Goal: Task Accomplishment & Management: Complete application form

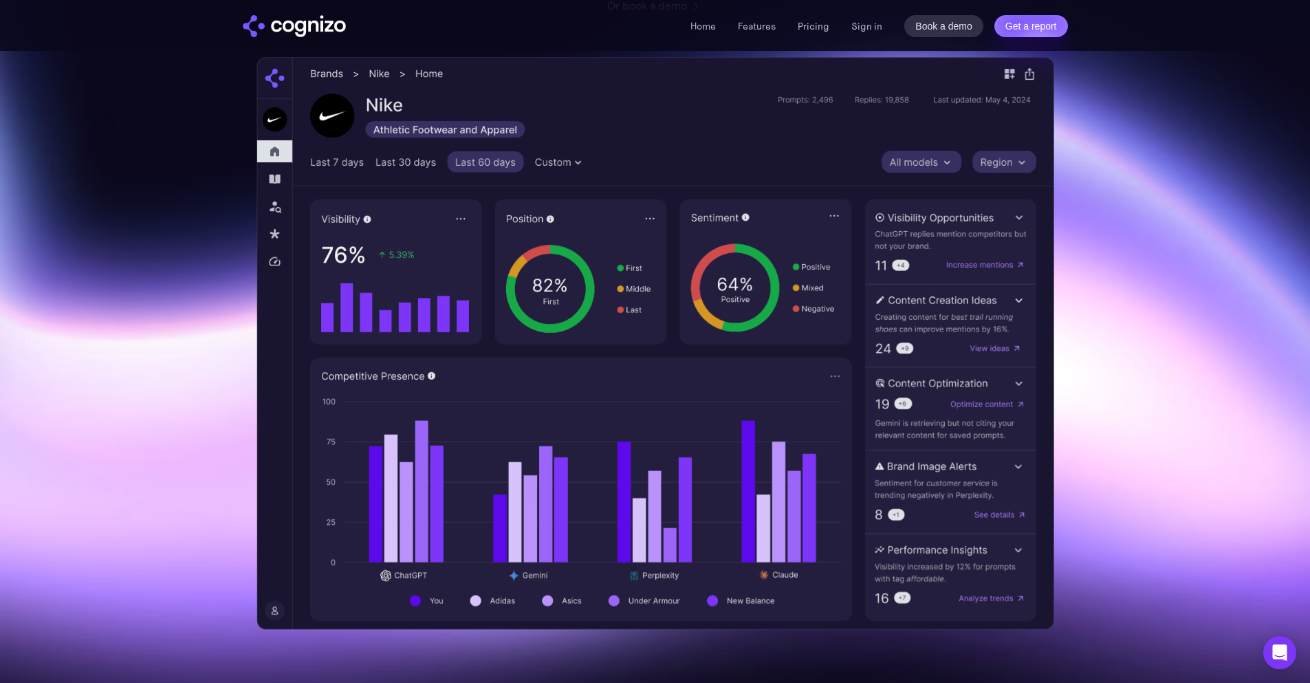
click at [656, 220] on img at bounding box center [656, 343] width 798 height 573
click at [860, 26] on link "Sign in" at bounding box center [867, 26] width 31 height 17
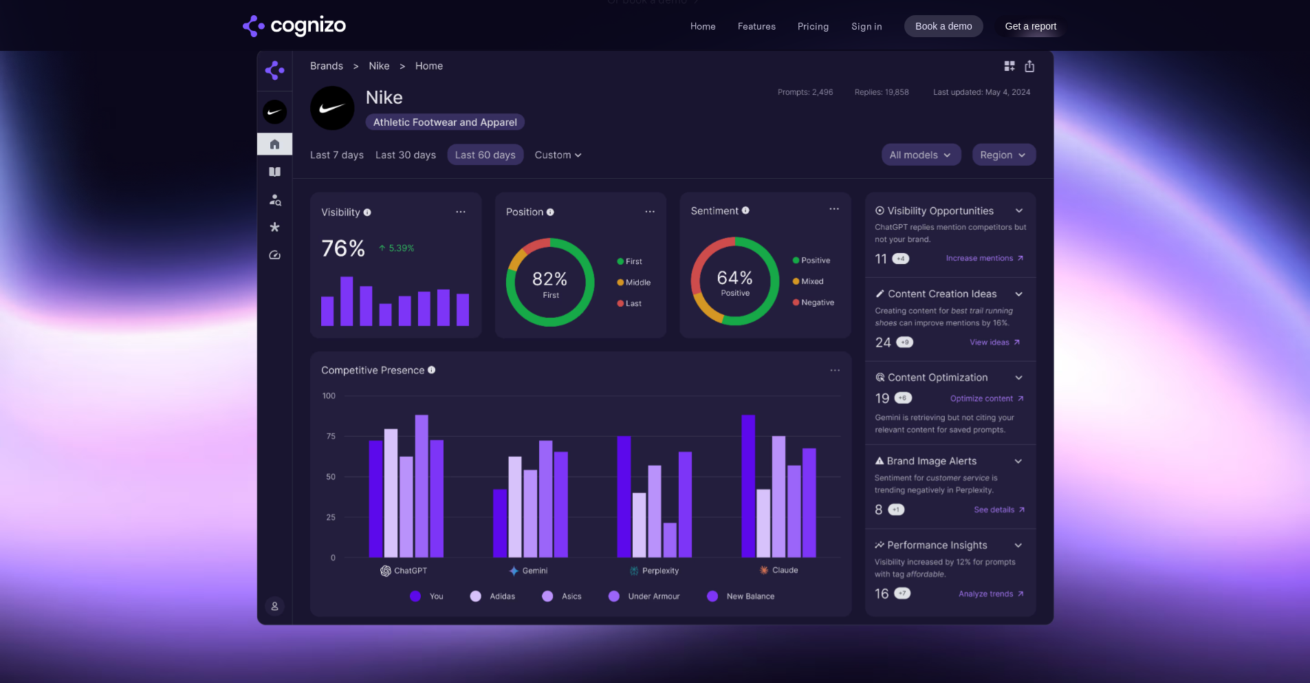
click at [1035, 26] on link "Get a report" at bounding box center [1032, 26] width 74 height 22
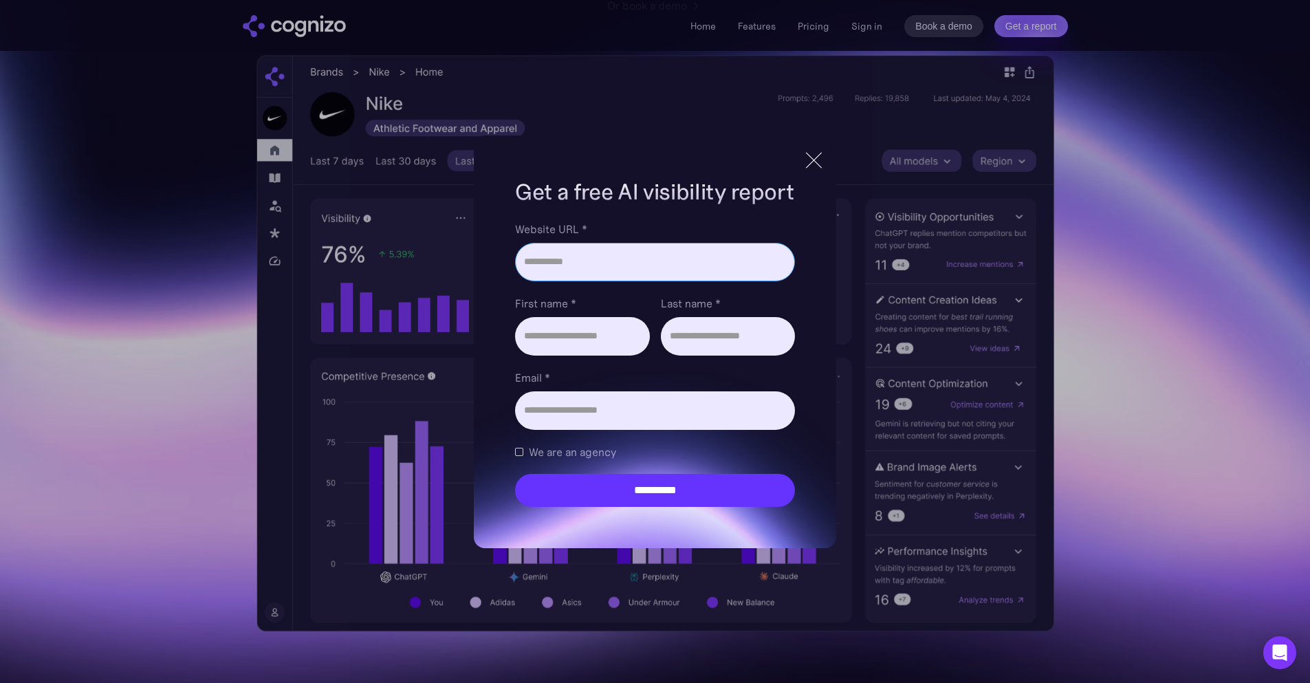
click at [662, 281] on input "Website URL *" at bounding box center [654, 262] width 279 height 39
type input "**********"
click at [581, 327] on input "First name *" at bounding box center [582, 336] width 134 height 39
type input "******"
type input "****"
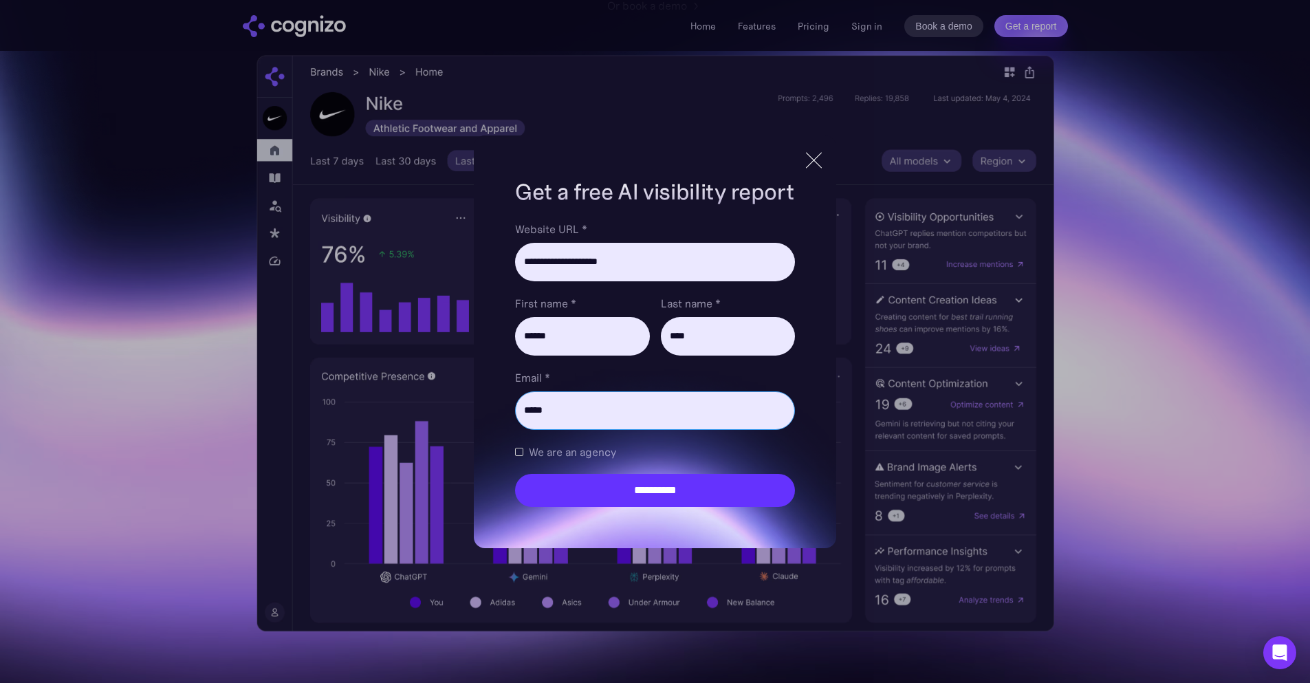
type input "**********"
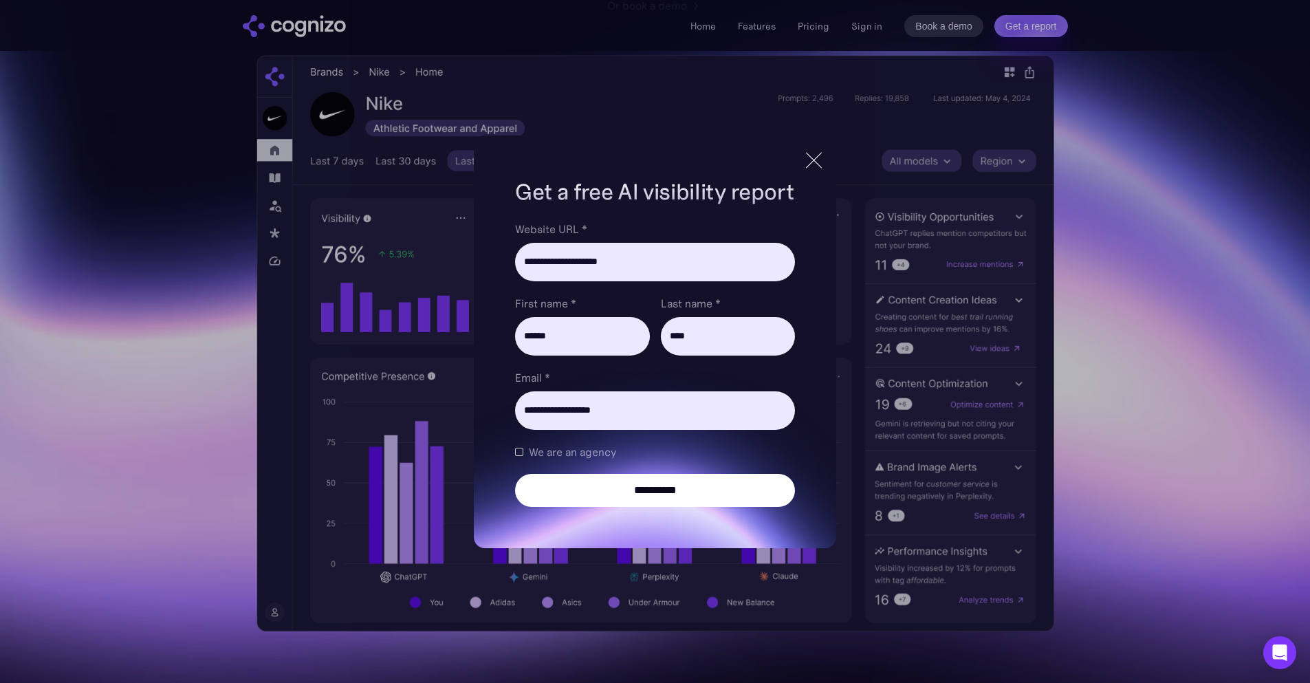
click at [637, 489] on input "**********" at bounding box center [654, 490] width 279 height 33
type input "**********"
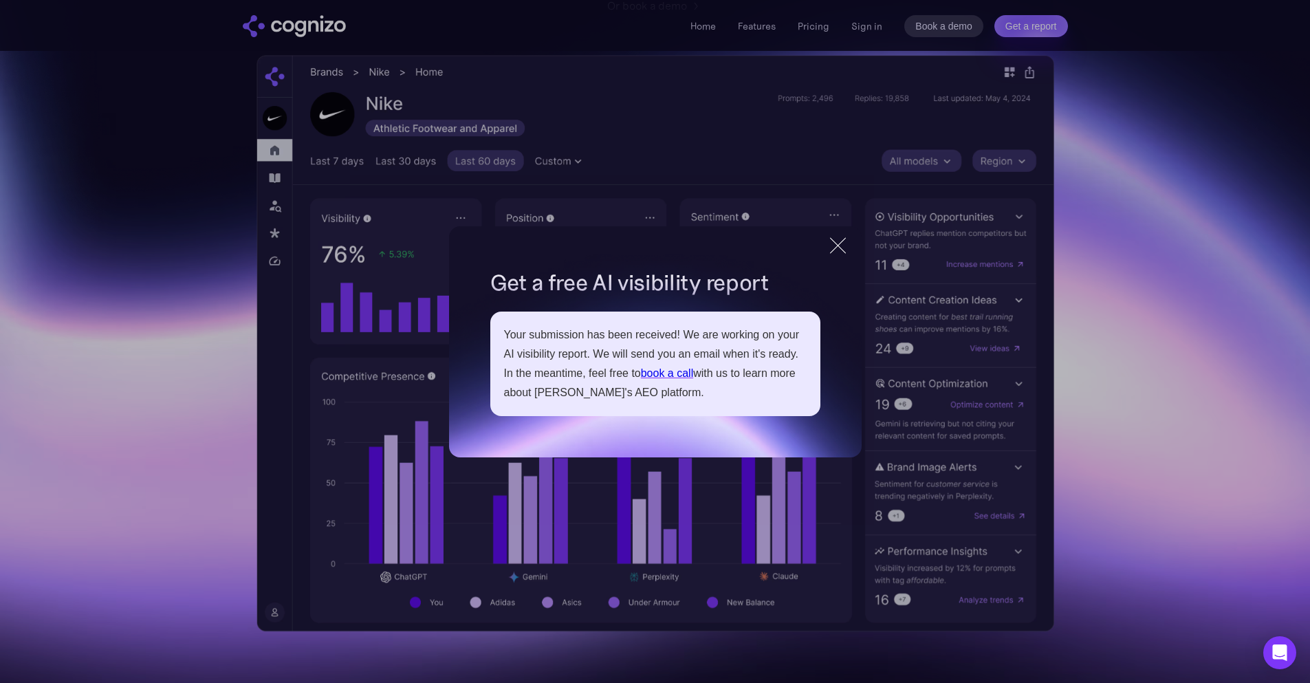
click at [836, 246] on div at bounding box center [838, 245] width 16 height 16
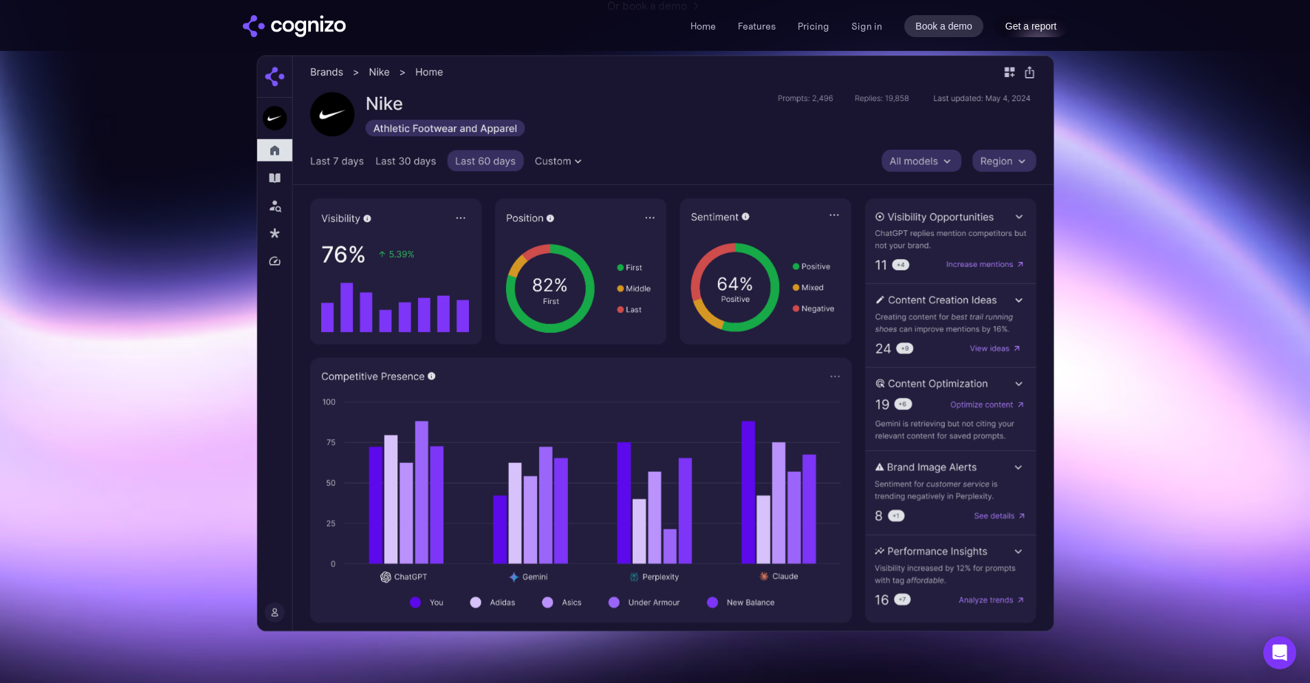
click at [1041, 23] on link "Get a report" at bounding box center [1032, 26] width 74 height 22
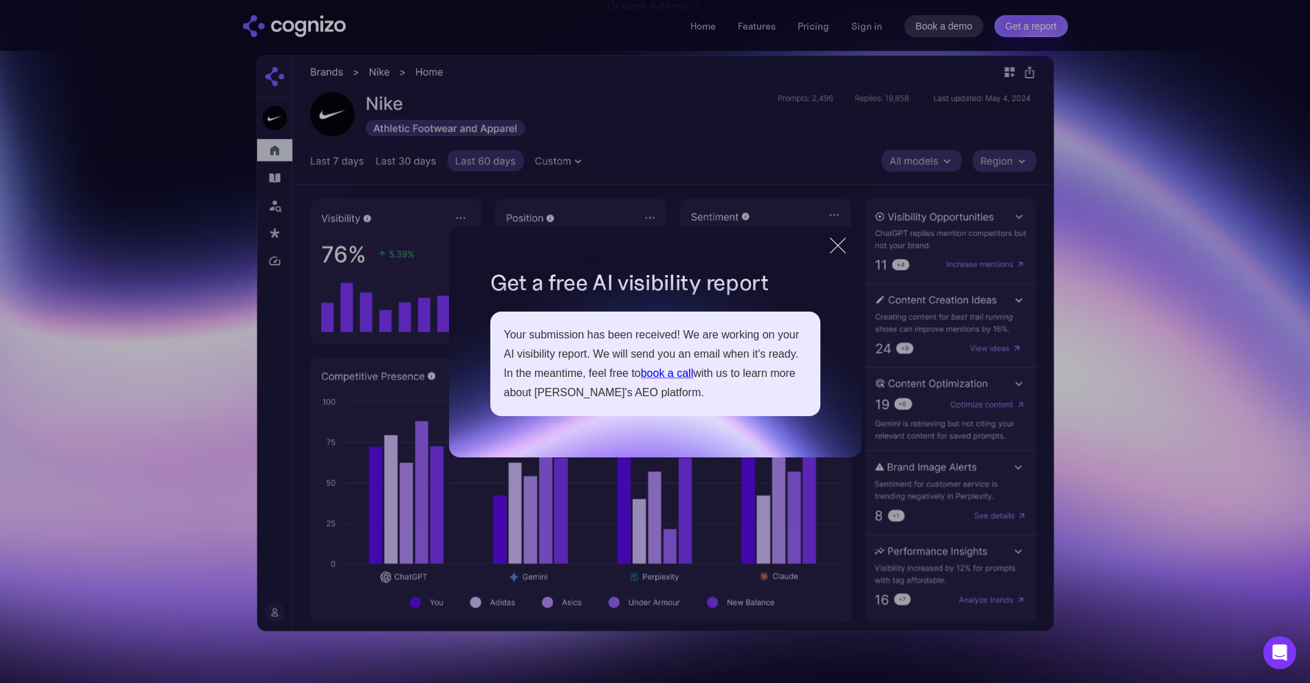
click at [831, 245] on div at bounding box center [838, 245] width 23 height 25
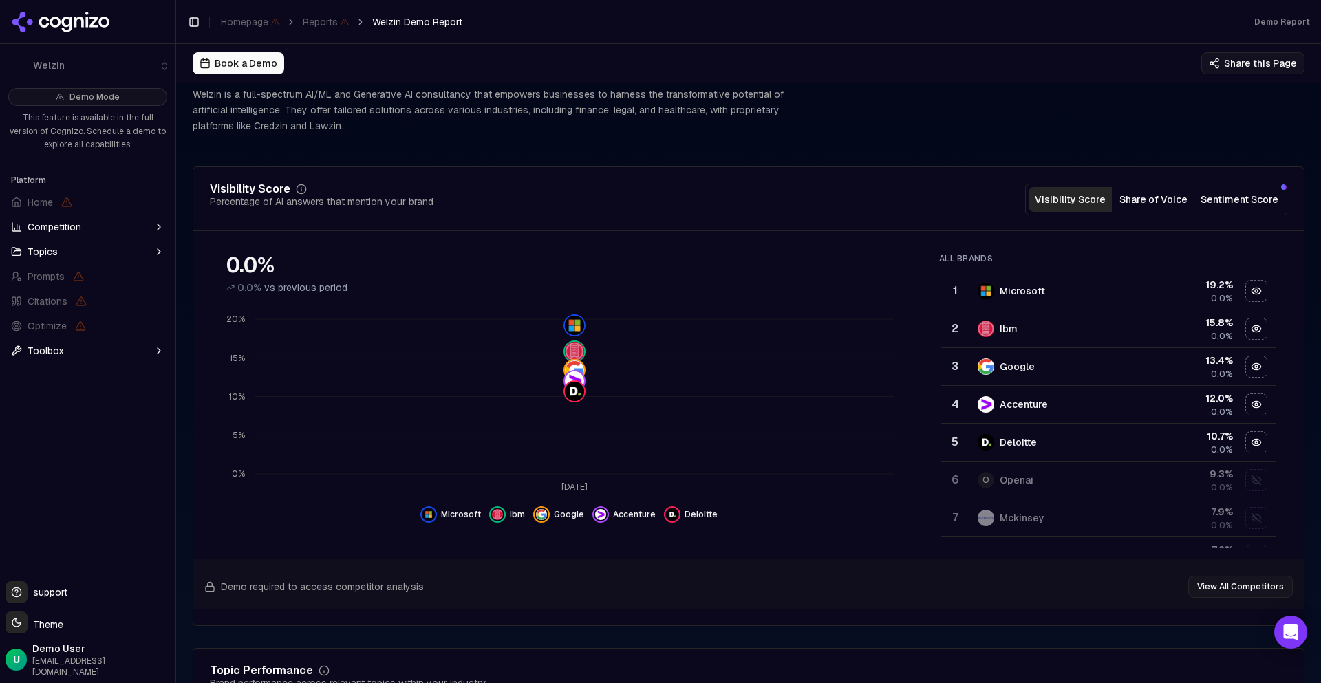
scroll to position [86, 0]
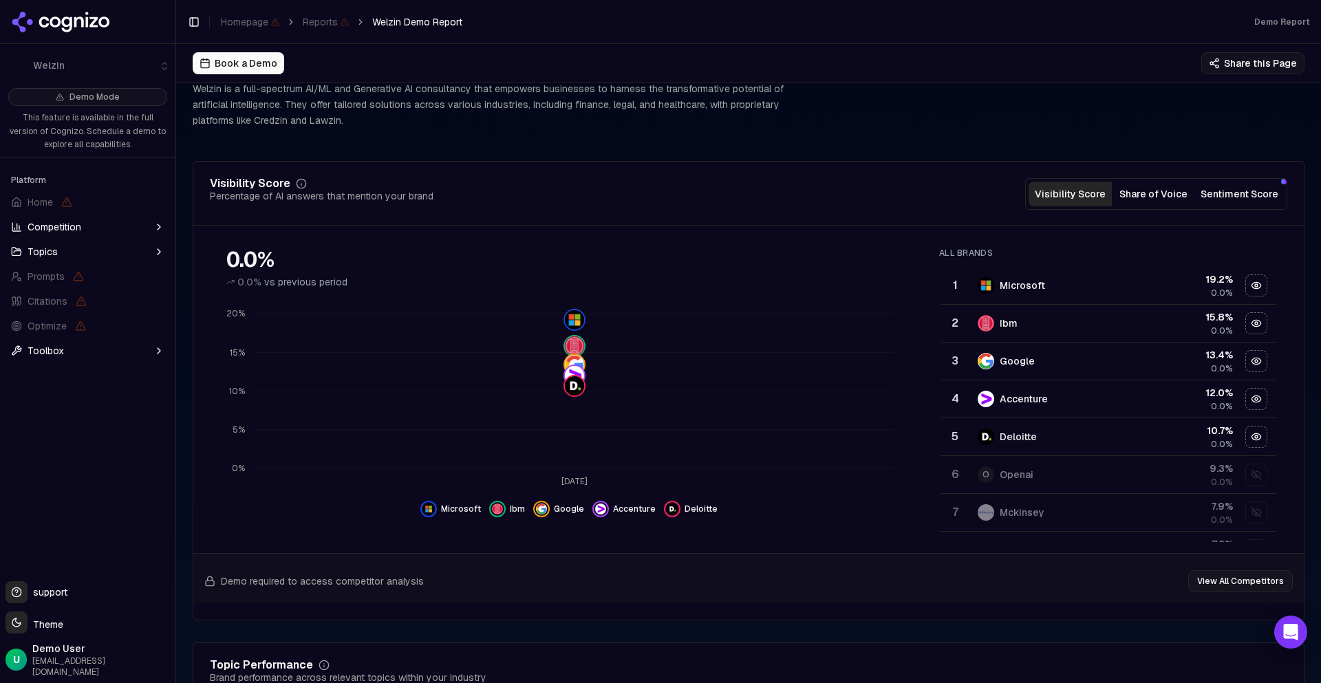
click at [1160, 199] on button "Share of Voice" at bounding box center [1153, 194] width 83 height 25
click at [1227, 191] on button "Sentiment Score" at bounding box center [1239, 194] width 89 height 25
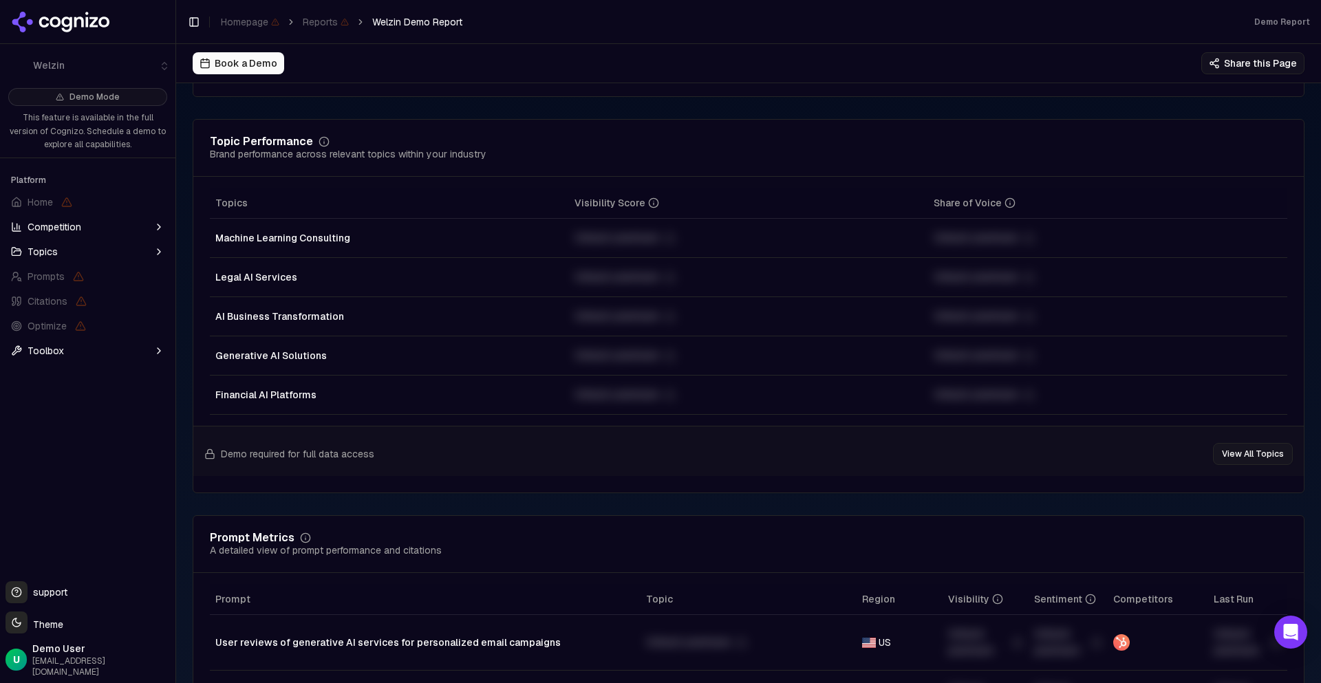
scroll to position [614, 0]
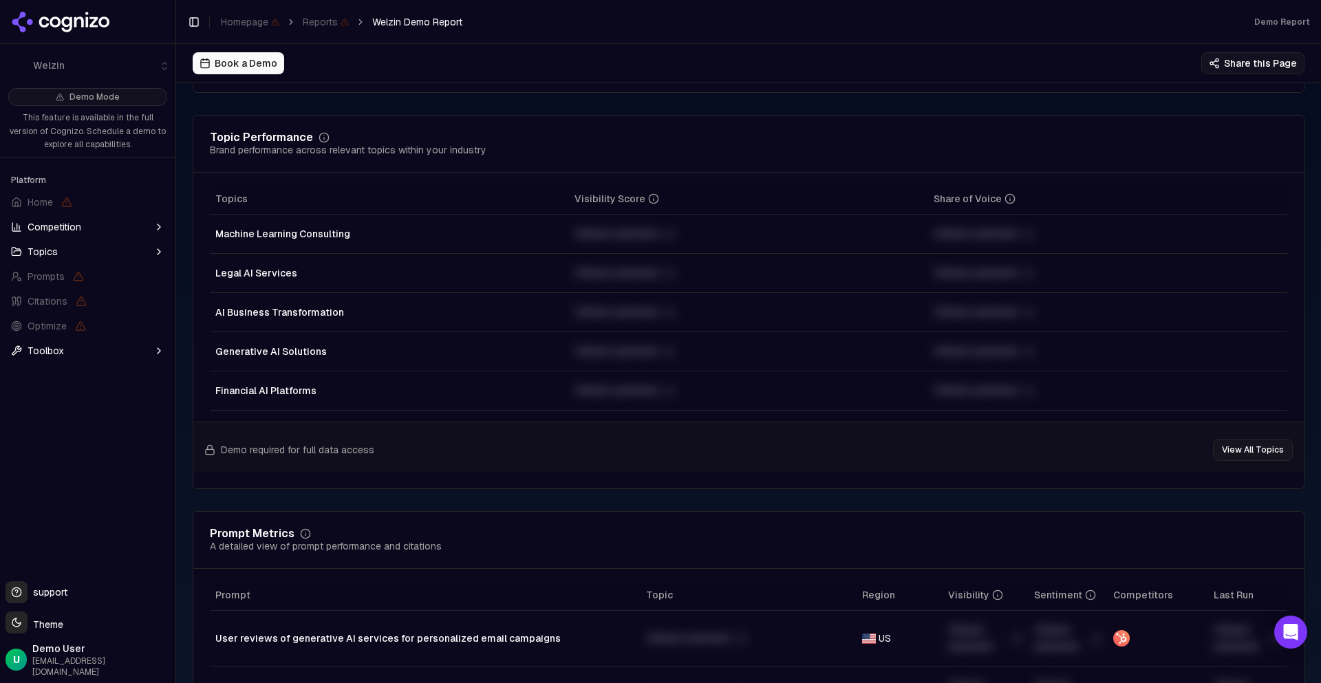
click at [616, 228] on div "Unlock premium" at bounding box center [748, 234] width 348 height 17
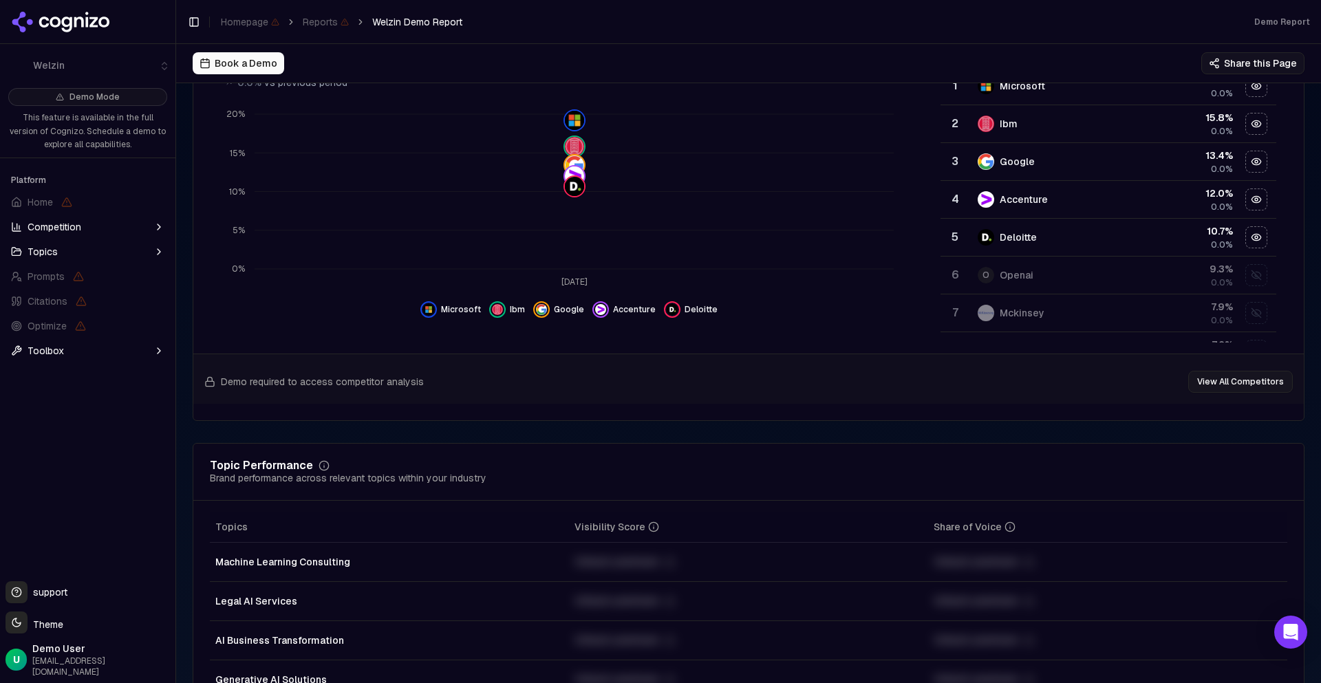
scroll to position [0, 0]
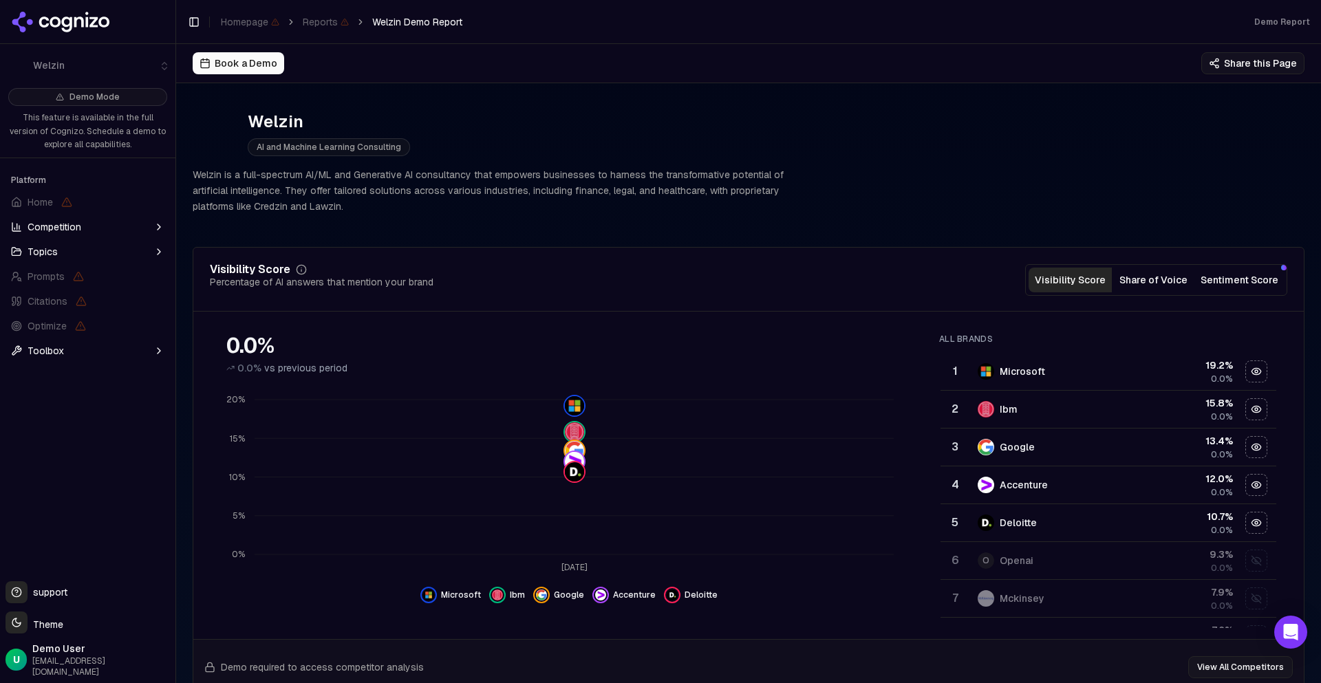
click at [1138, 277] on button "Share of Voice" at bounding box center [1153, 280] width 83 height 25
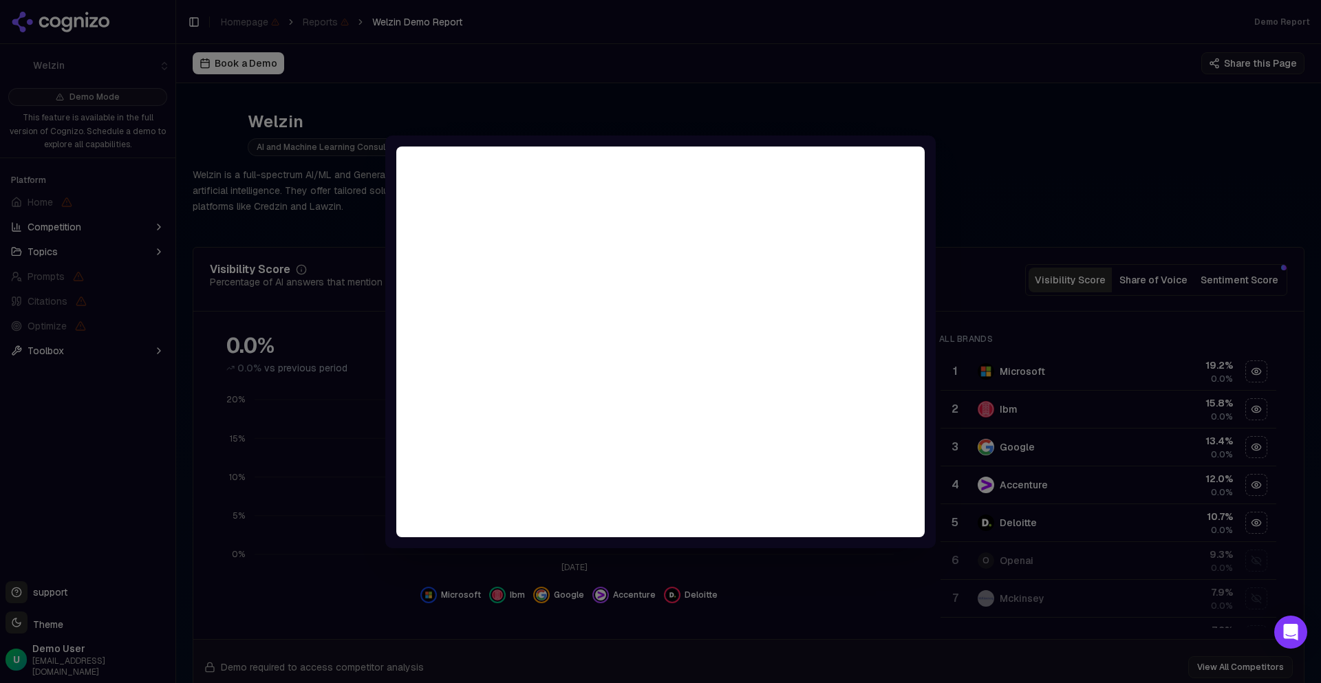
click at [1180, 119] on div at bounding box center [660, 341] width 1321 height 683
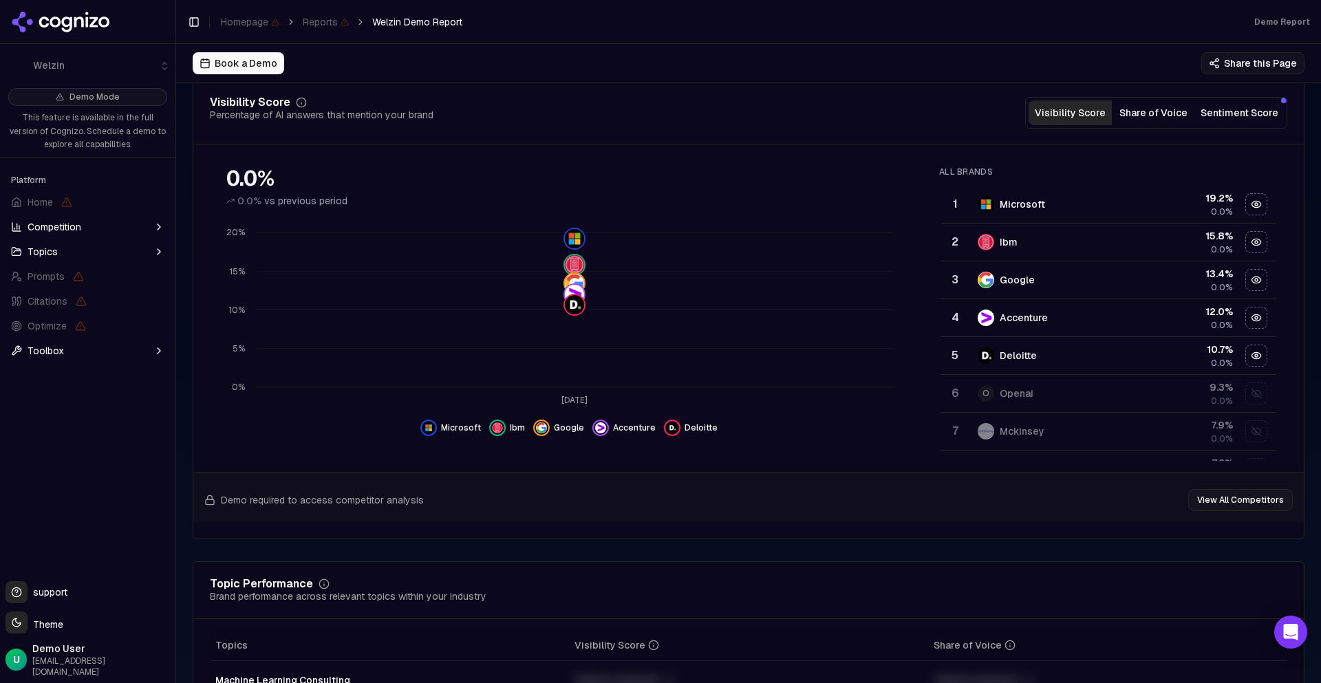
scroll to position [168, 0]
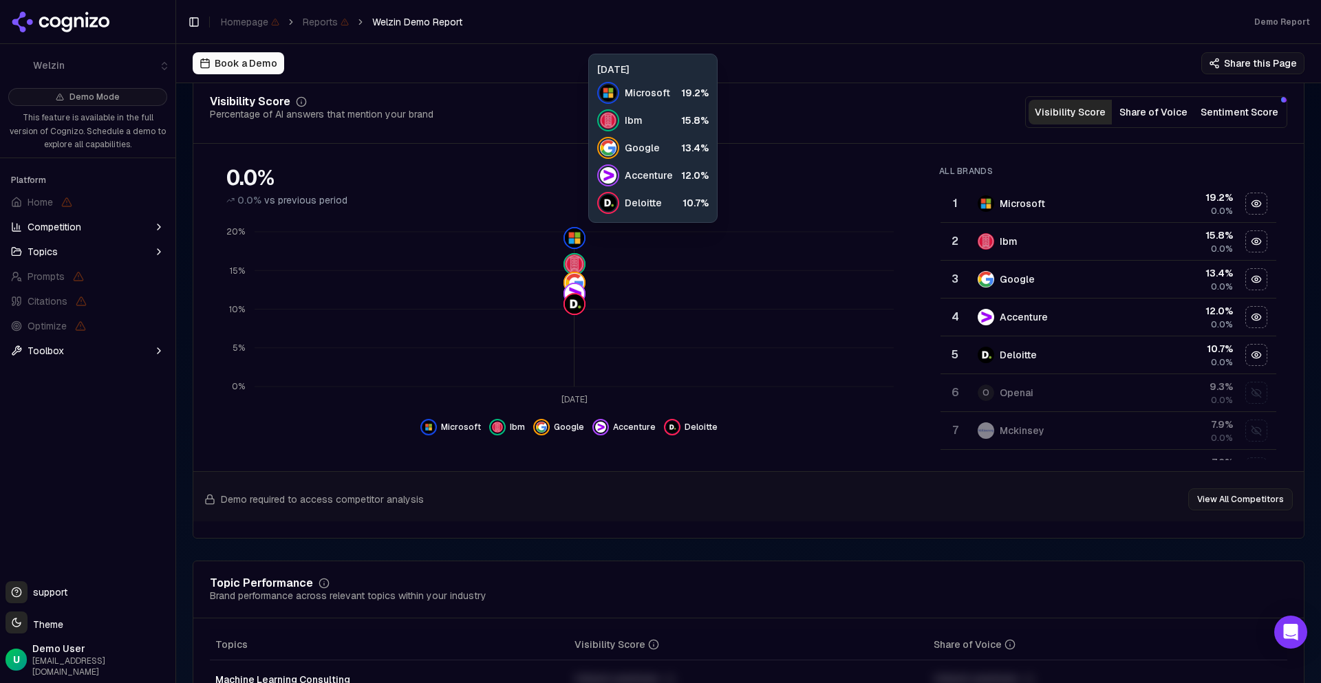
drag, startPoint x: 686, startPoint y: 397, endPoint x: 421, endPoint y: 234, distance: 311.6
click at [421, 234] on icon "Sep 22 0% 5% 10% 15% 20%" at bounding box center [565, 314] width 711 height 193
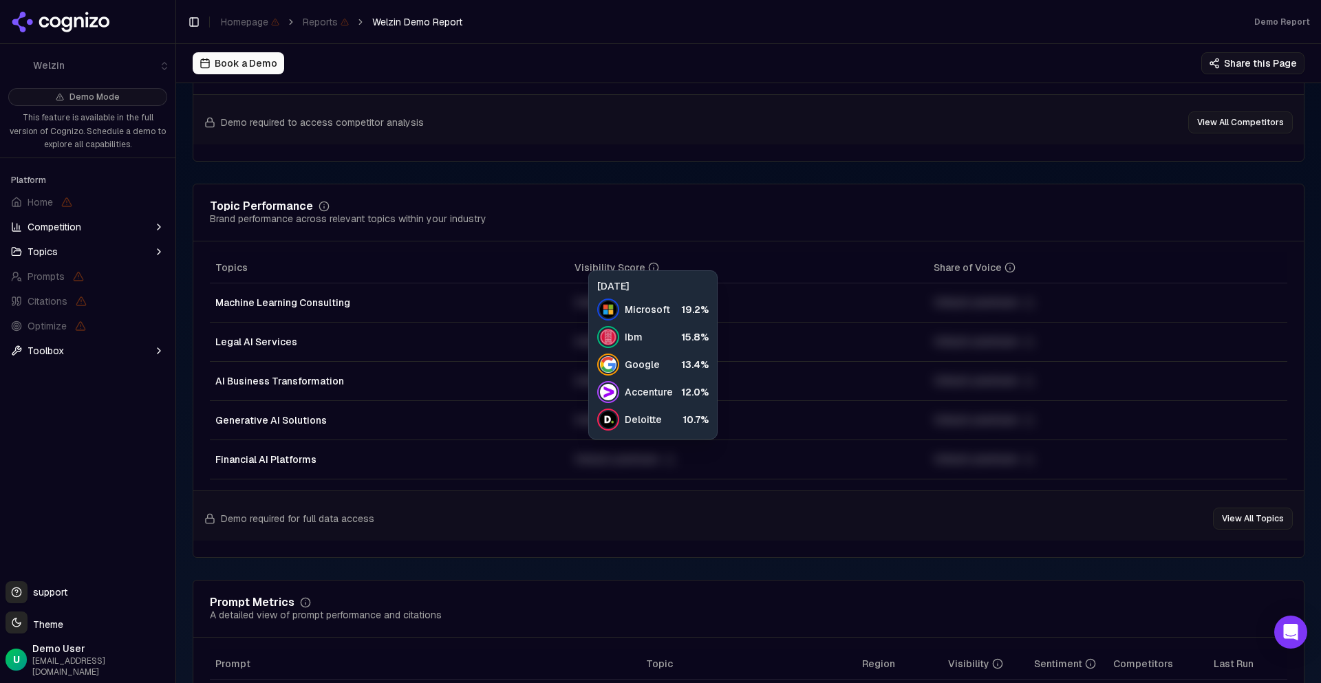
scroll to position [545, 0]
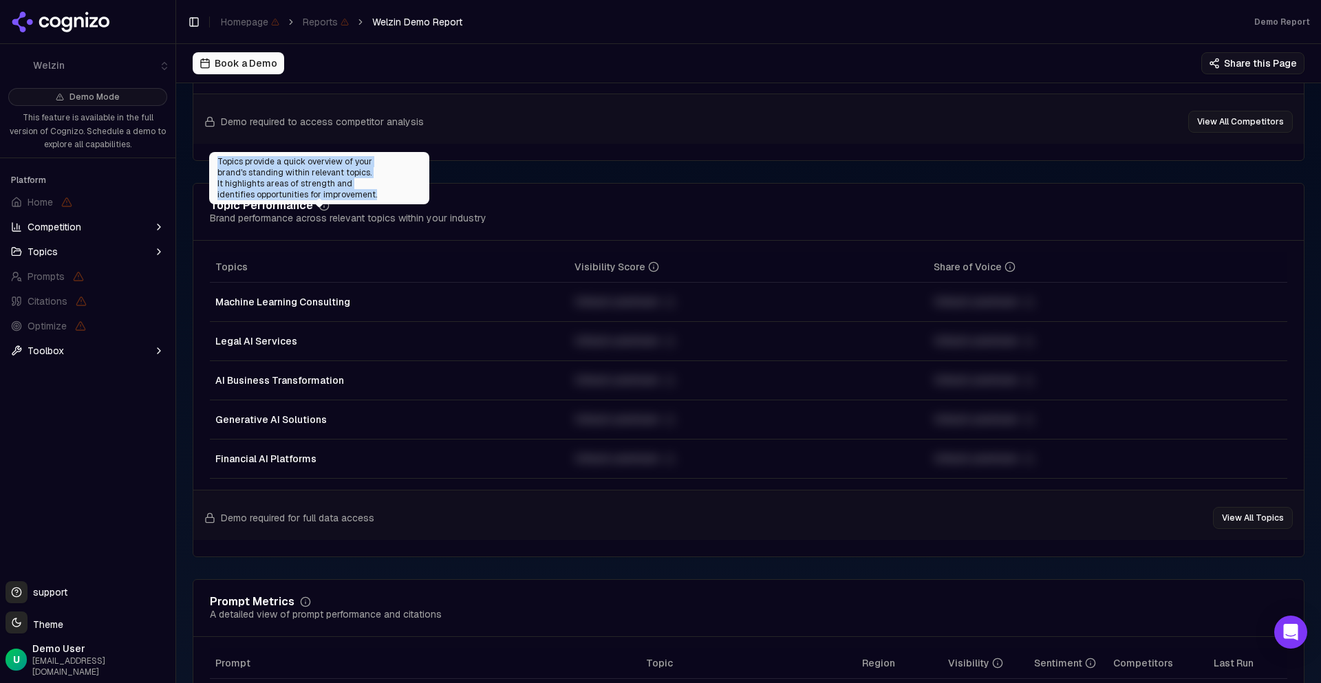
drag, startPoint x: 213, startPoint y: 158, endPoint x: 427, endPoint y: 191, distance: 216.5
click at [427, 191] on div "Topics provide a quick overview of your brand's standing within relevant topics…" at bounding box center [319, 178] width 220 height 52
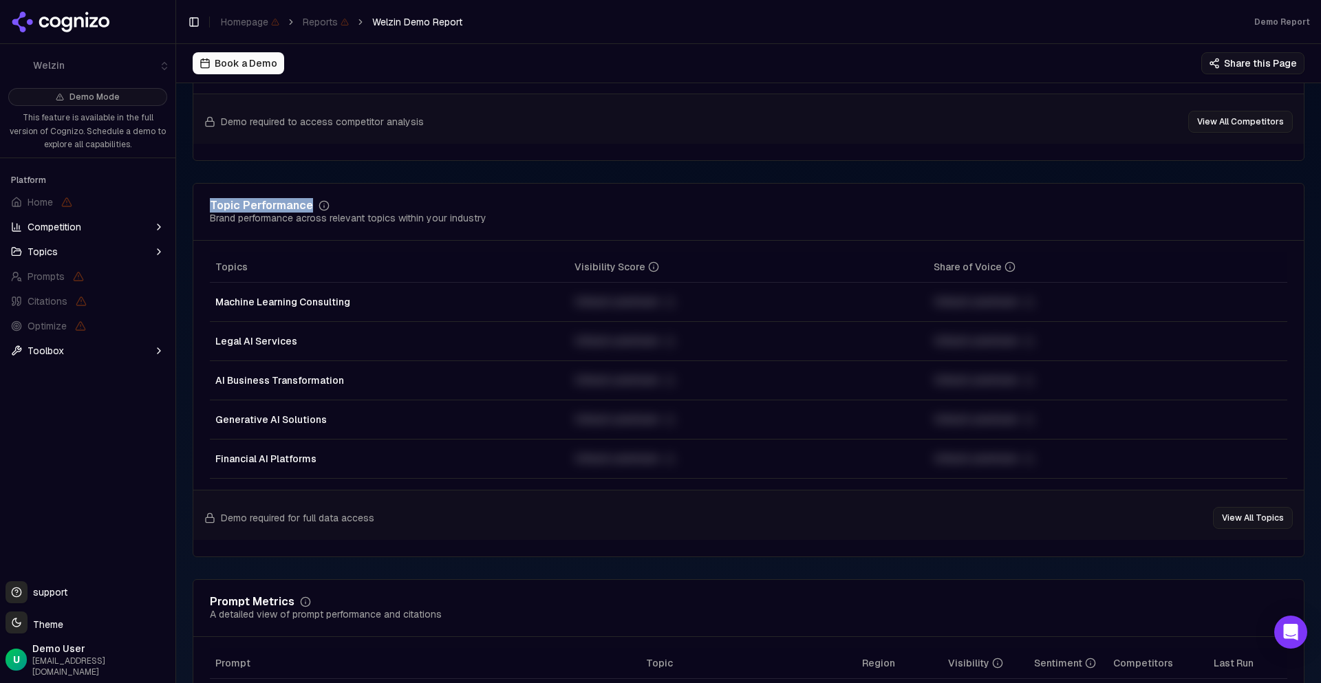
drag, startPoint x: 210, startPoint y: 204, endPoint x: 310, endPoint y: 203, distance: 99.7
click at [310, 203] on div "Topic Performance" at bounding box center [348, 205] width 277 height 11
copy div "Topic Performance"
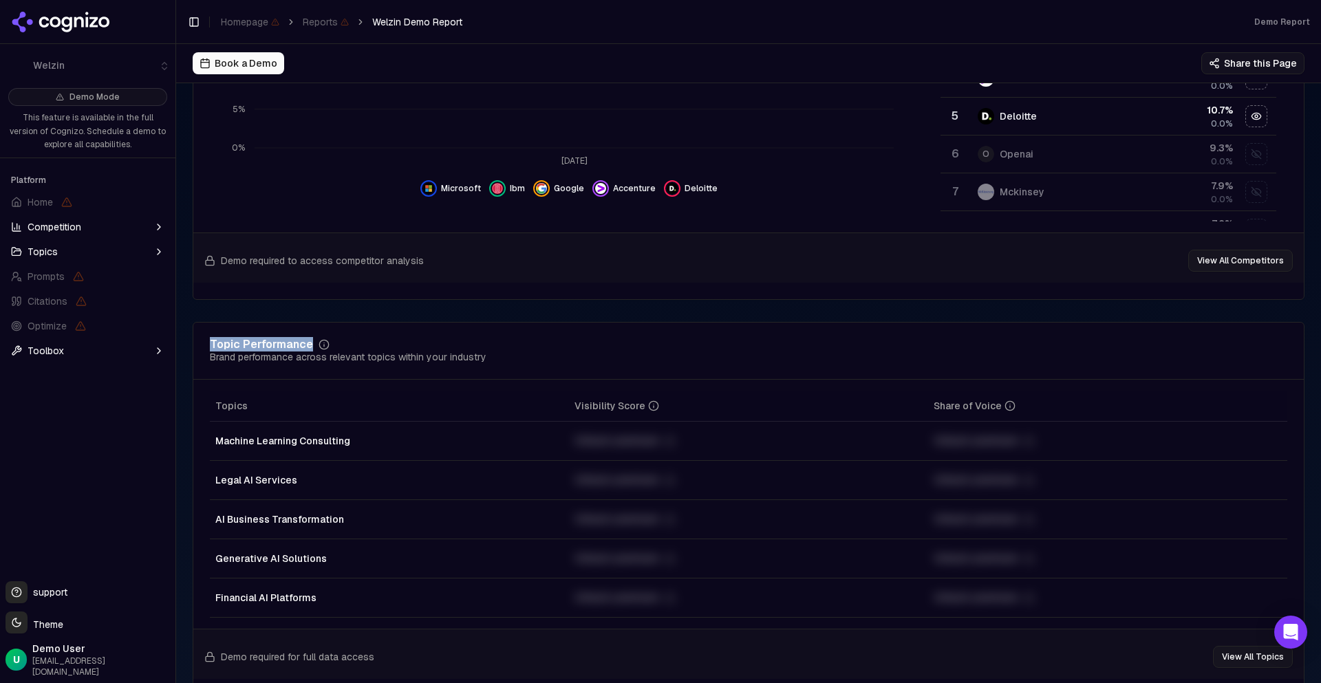
scroll to position [410, 0]
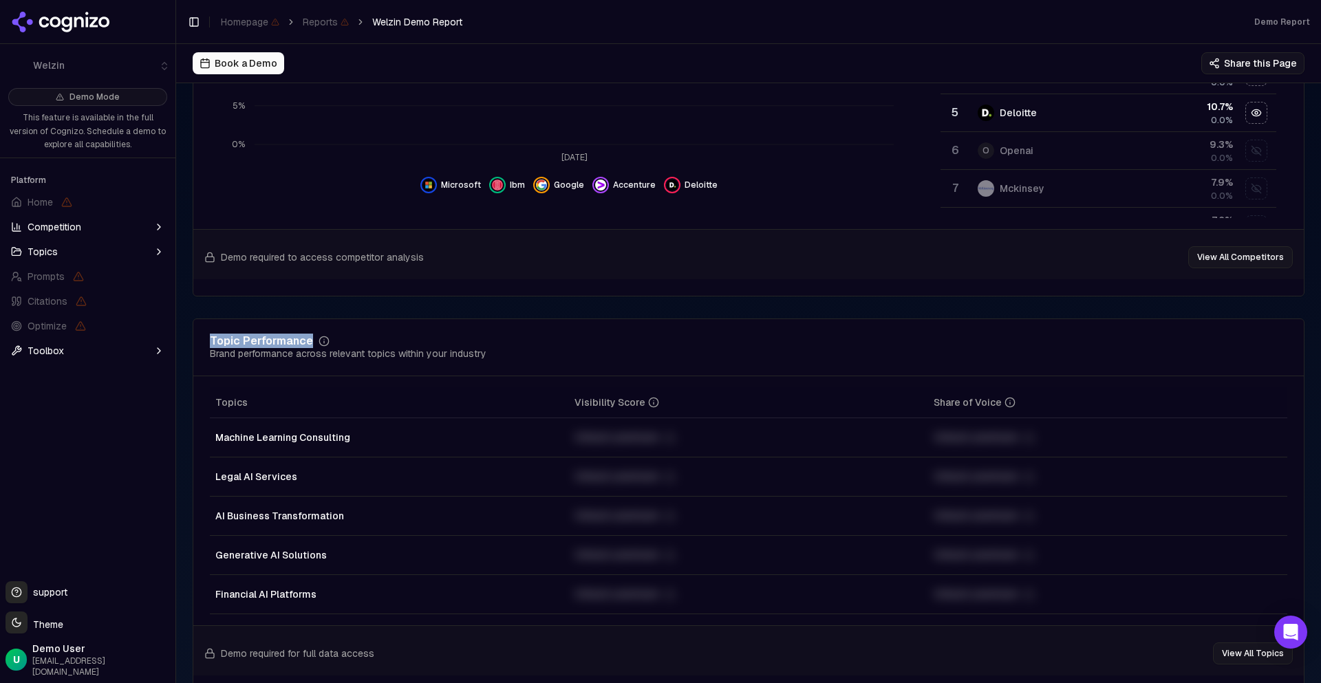
drag, startPoint x: 219, startPoint y: 294, endPoint x: 430, endPoint y: 319, distance: 212.6
click at [430, 319] on div "Topic Performance Brand performance across relevant topics within your industry…" at bounding box center [749, 505] width 1112 height 374
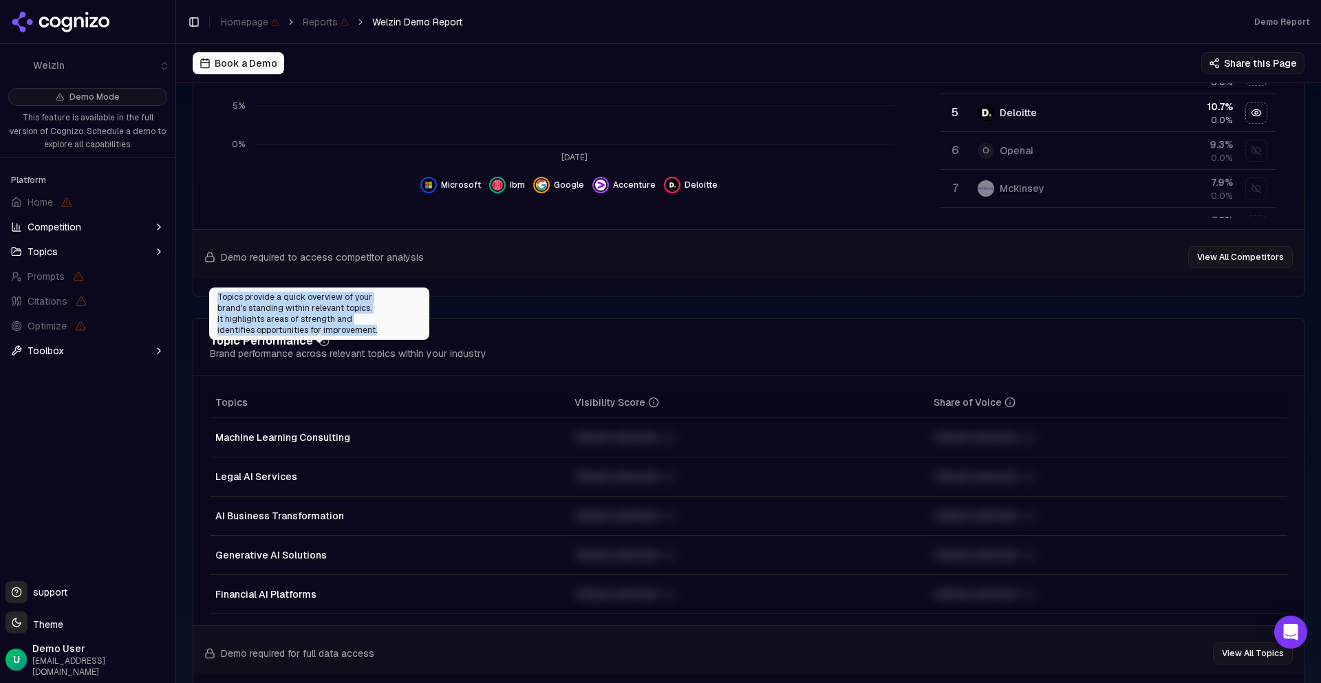
drag, startPoint x: 218, startPoint y: 299, endPoint x: 424, endPoint y: 319, distance: 207.3
click at [424, 319] on div "Topics provide a quick overview of your brand's standing within relevant topics…" at bounding box center [319, 314] width 220 height 52
copy div "Topics provide a quick overview of your brand's standing within relevant topics…"
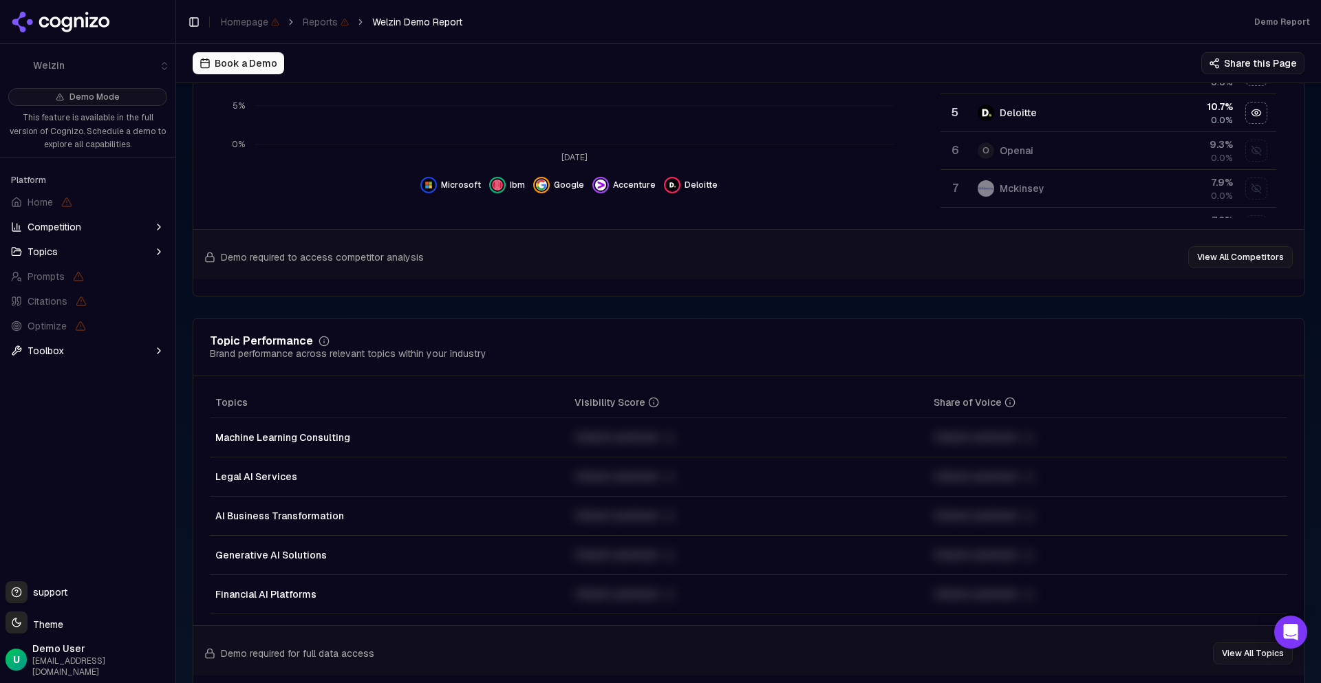
click at [623, 425] on td "Unlock premium" at bounding box center [748, 437] width 359 height 39
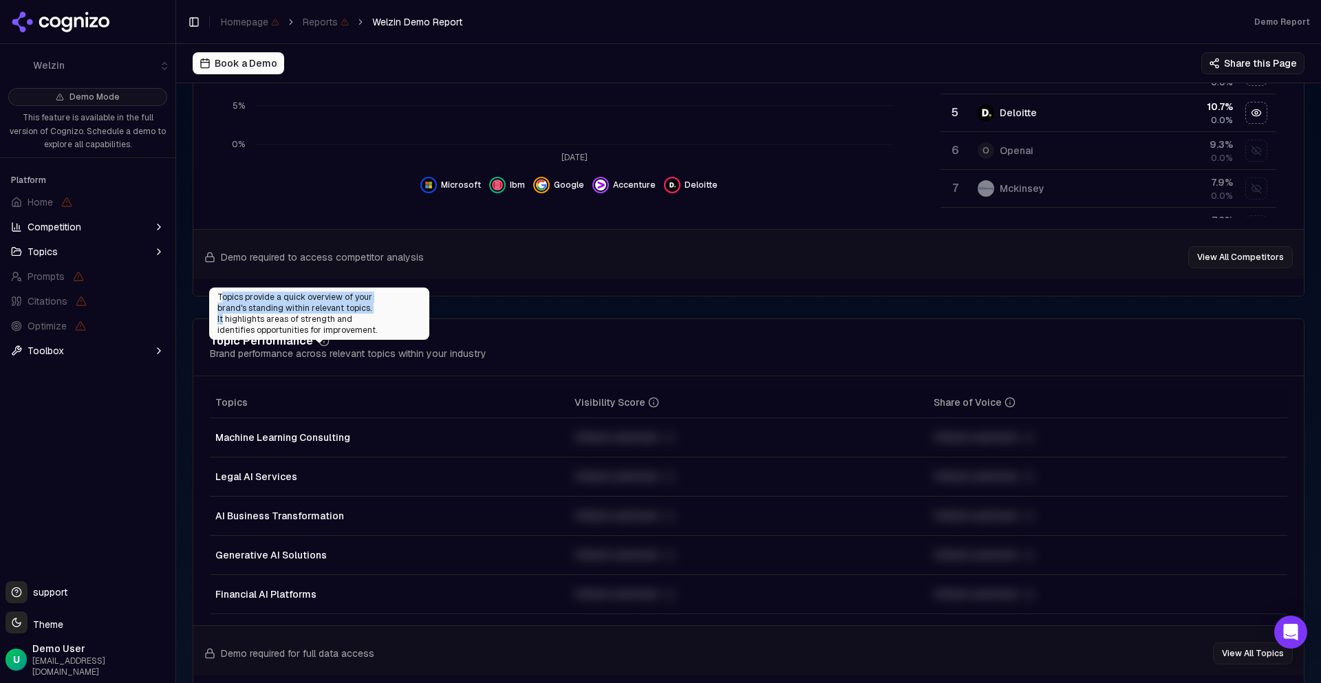
drag, startPoint x: 219, startPoint y: 294, endPoint x: 341, endPoint y: 309, distance: 122.7
click at [341, 309] on div "Topics provide a quick overview of your brand's standing within relevant topics…" at bounding box center [319, 314] width 220 height 52
drag, startPoint x: 422, startPoint y: 315, endPoint x: 210, endPoint y: 301, distance: 213.0
click at [210, 301] on div "Topics provide a quick overview of your brand's standing within relevant topics…" at bounding box center [319, 314] width 220 height 52
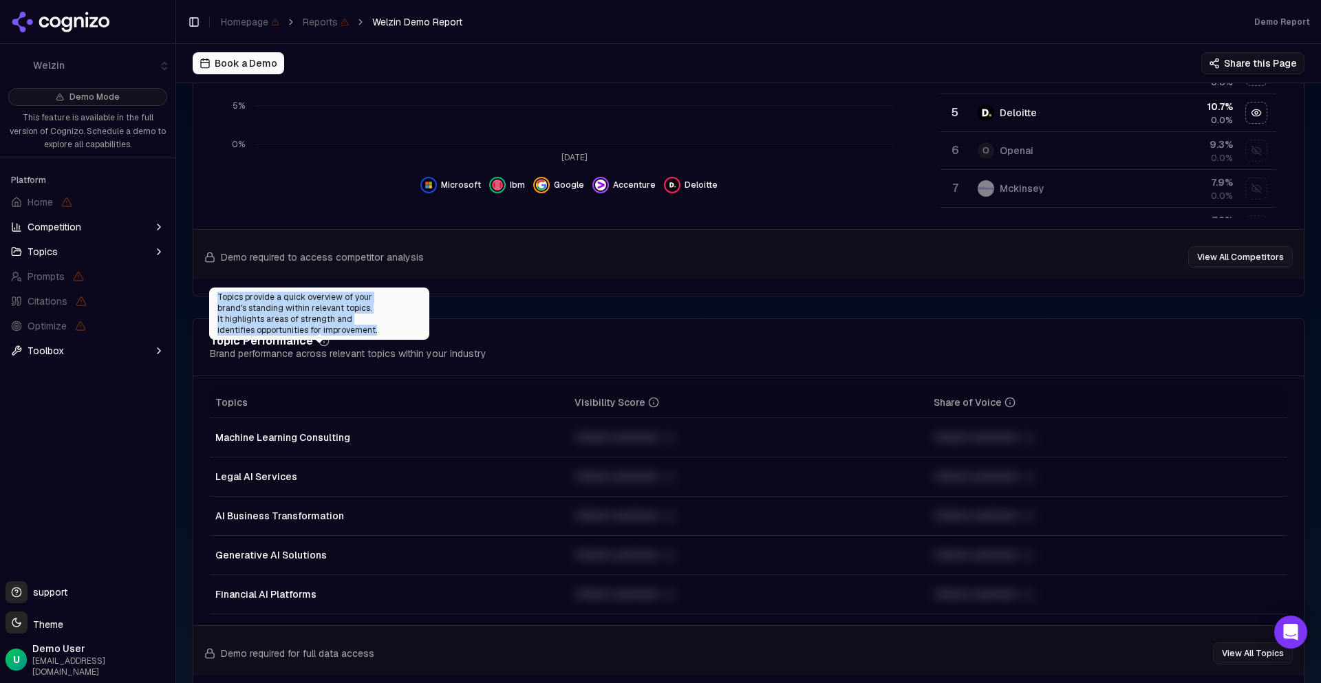
copy div "Topics provide a quick overview of your brand's standing within relevant topics…"
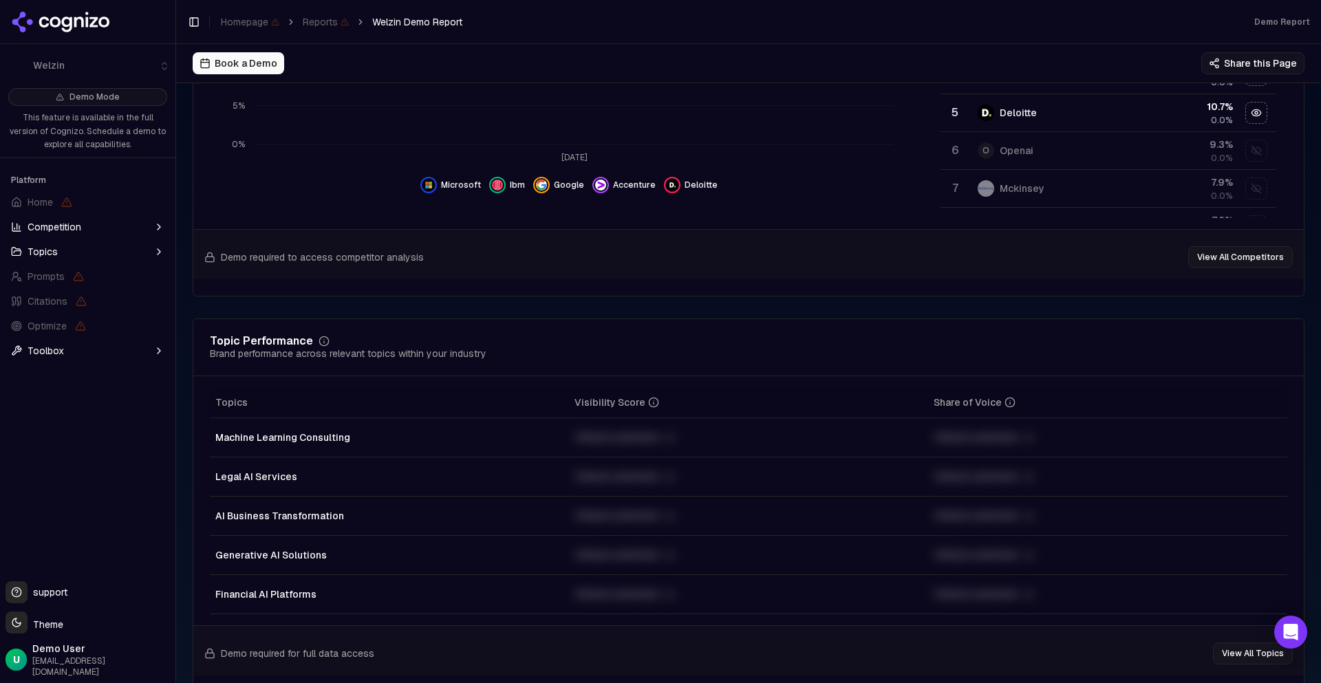
drag, startPoint x: 217, startPoint y: 299, endPoint x: 336, endPoint y: 332, distance: 124.2
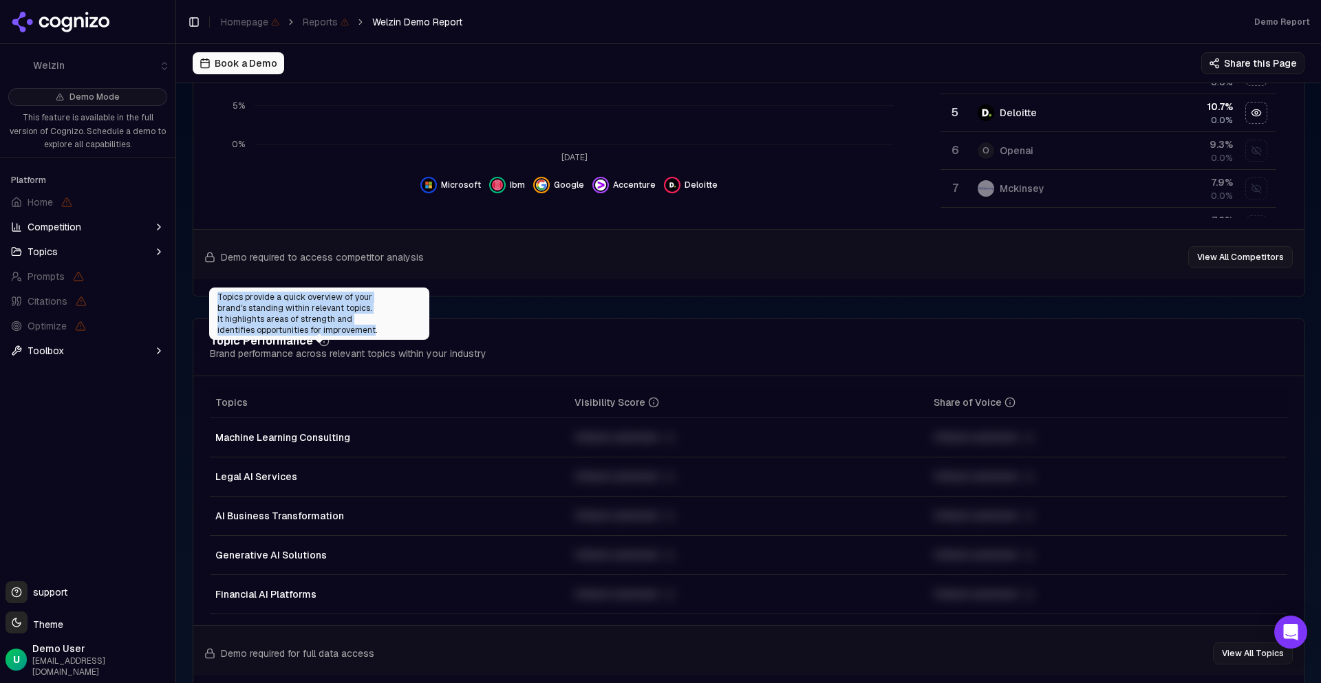
drag, startPoint x: 418, startPoint y: 324, endPoint x: 210, endPoint y: 299, distance: 208.6
click at [210, 299] on div "Topics provide a quick overview of your brand's standing within relevant topics…" at bounding box center [319, 314] width 220 height 52
copy div "Topics provide a quick overview of your brand's standing within relevant topics…"
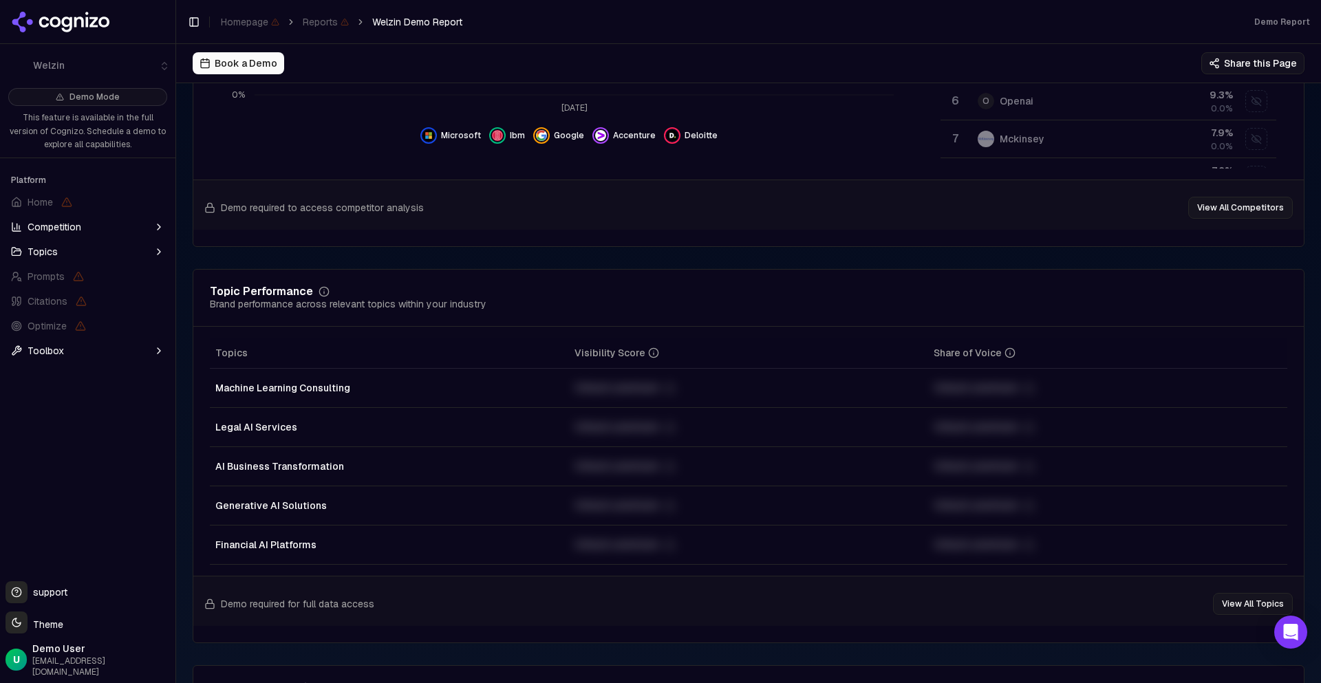
scroll to position [458, 0]
drag, startPoint x: 209, startPoint y: 307, endPoint x: 485, endPoint y: 308, distance: 275.8
click at [485, 308] on div "Topic Performance Brand performance across relevant topics within your industry" at bounding box center [748, 300] width 1077 height 25
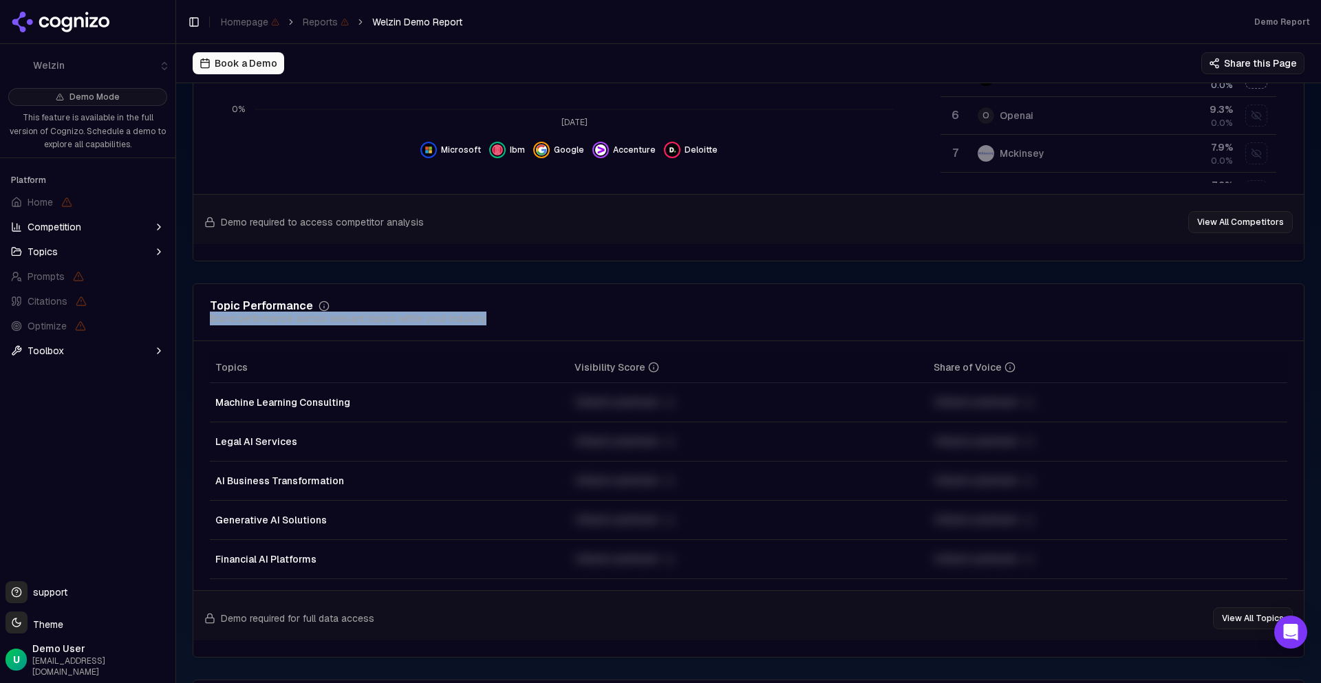
scroll to position [446, 0]
click at [366, 487] on td "AI Business Transformation" at bounding box center [389, 480] width 359 height 39
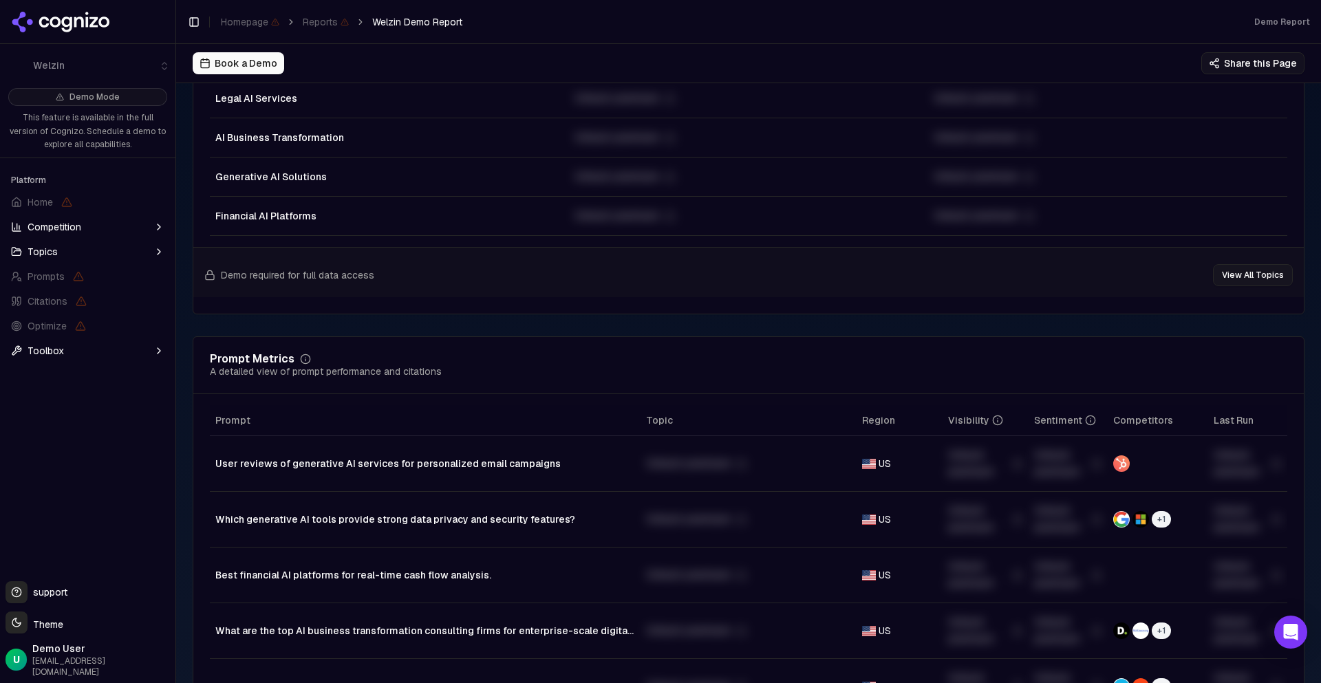
scroll to position [813, 0]
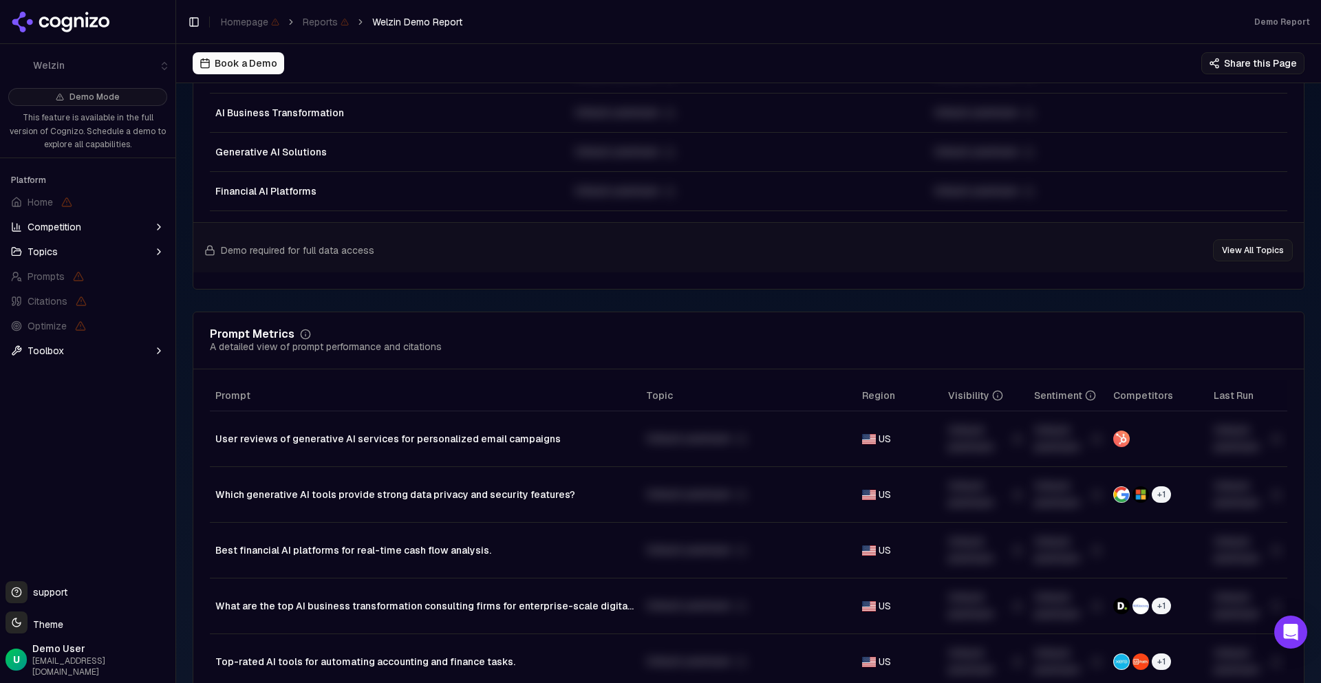
click at [325, 449] on td "User reviews of generative AI services for personalized email campaigns" at bounding box center [425, 439] width 431 height 56
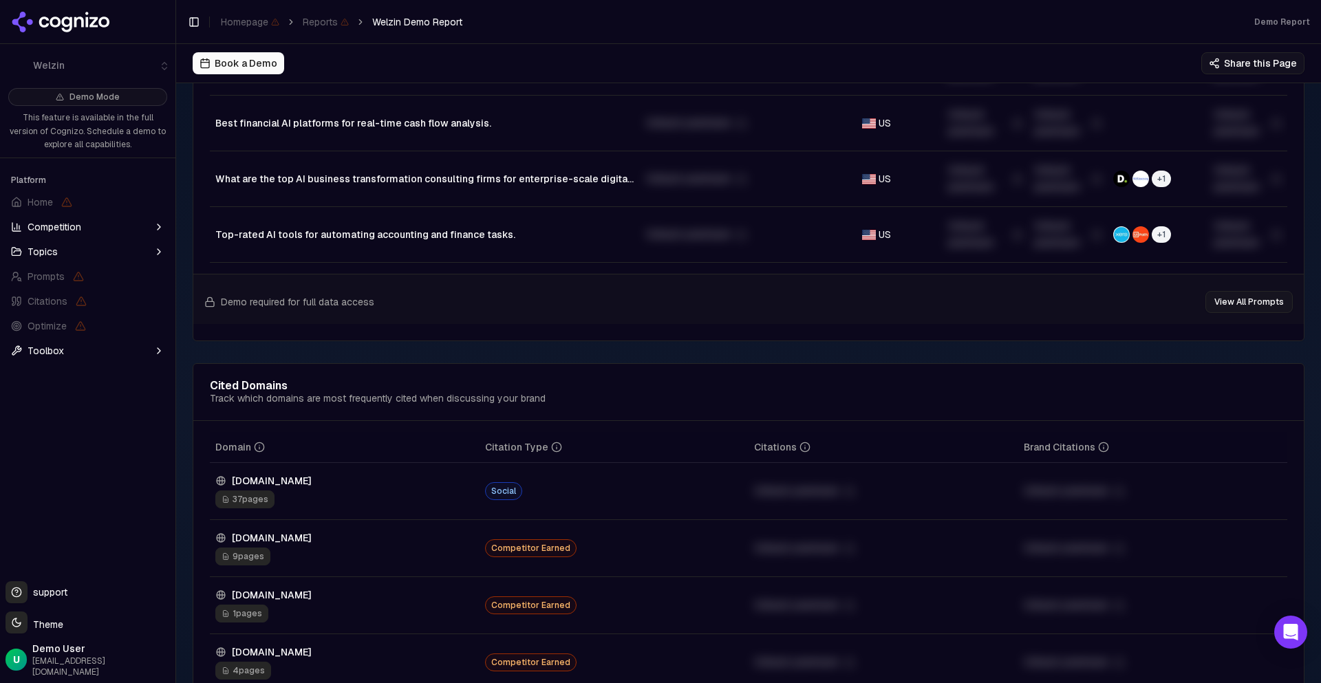
scroll to position [1250, 0]
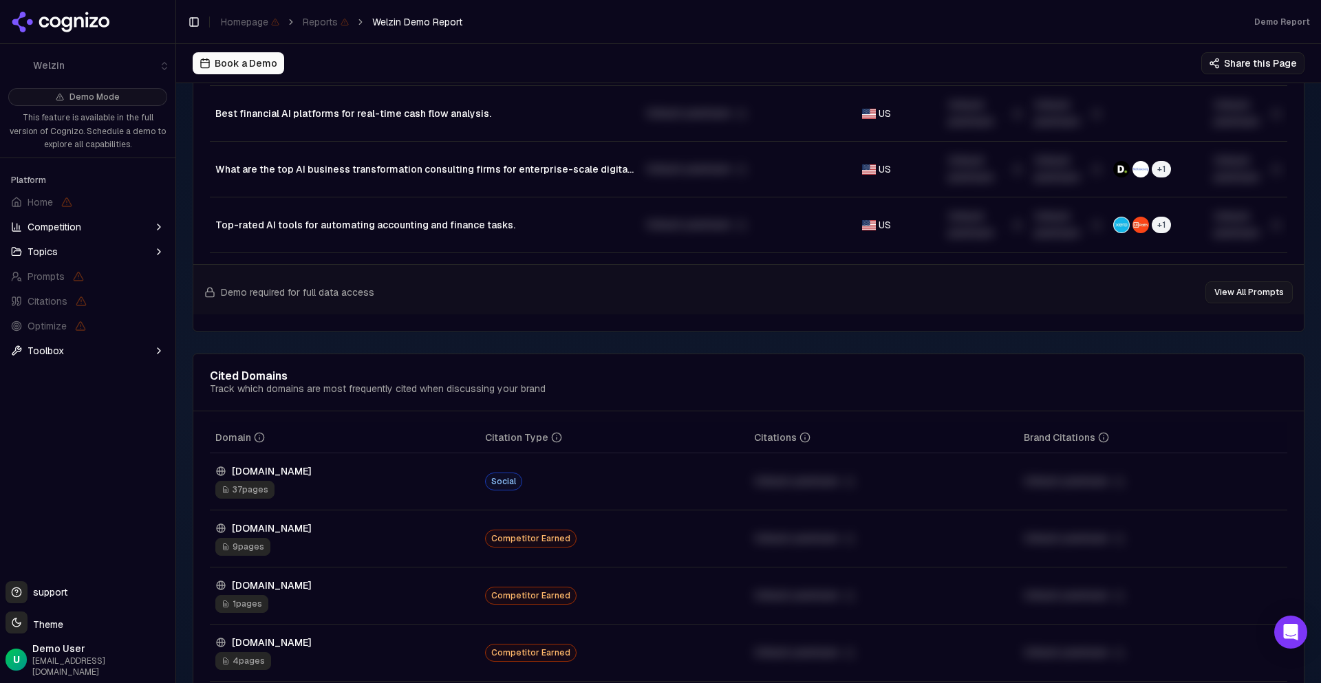
click at [246, 490] on span "37 pages" at bounding box center [244, 490] width 59 height 18
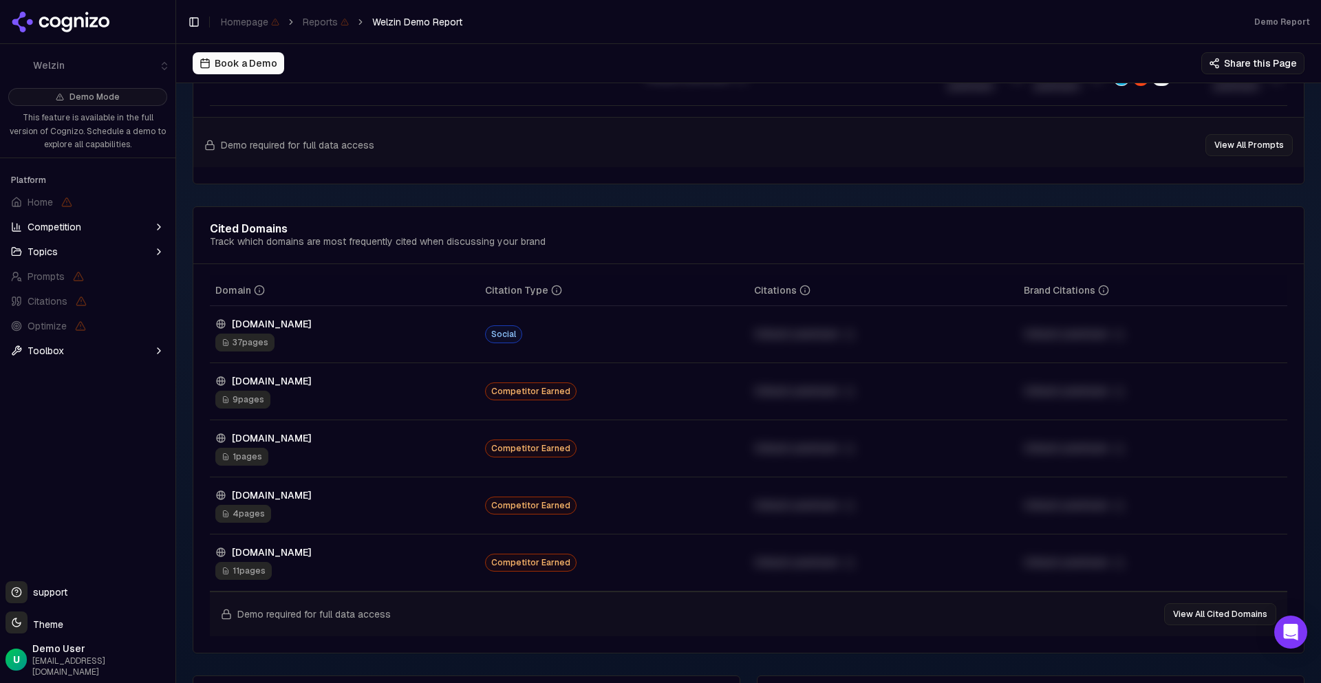
scroll to position [1399, 0]
click at [236, 398] on span "9 pages" at bounding box center [242, 398] width 55 height 18
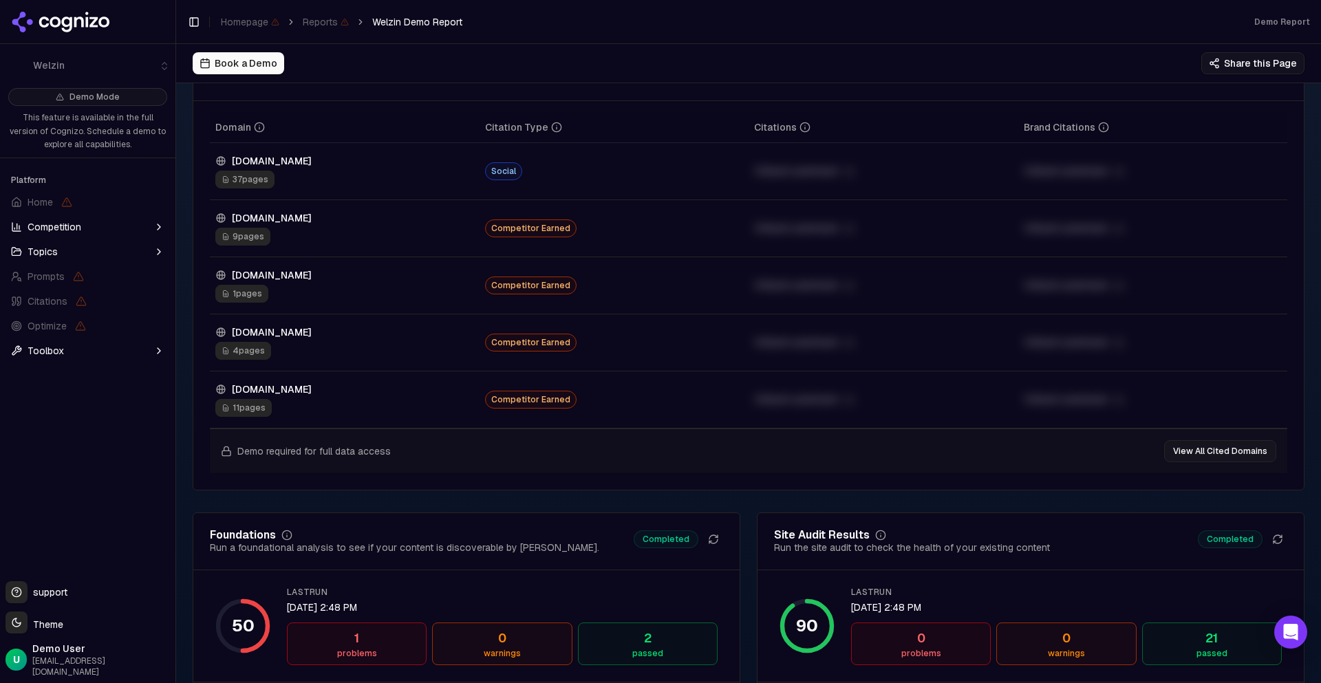
scroll to position [1557, 0]
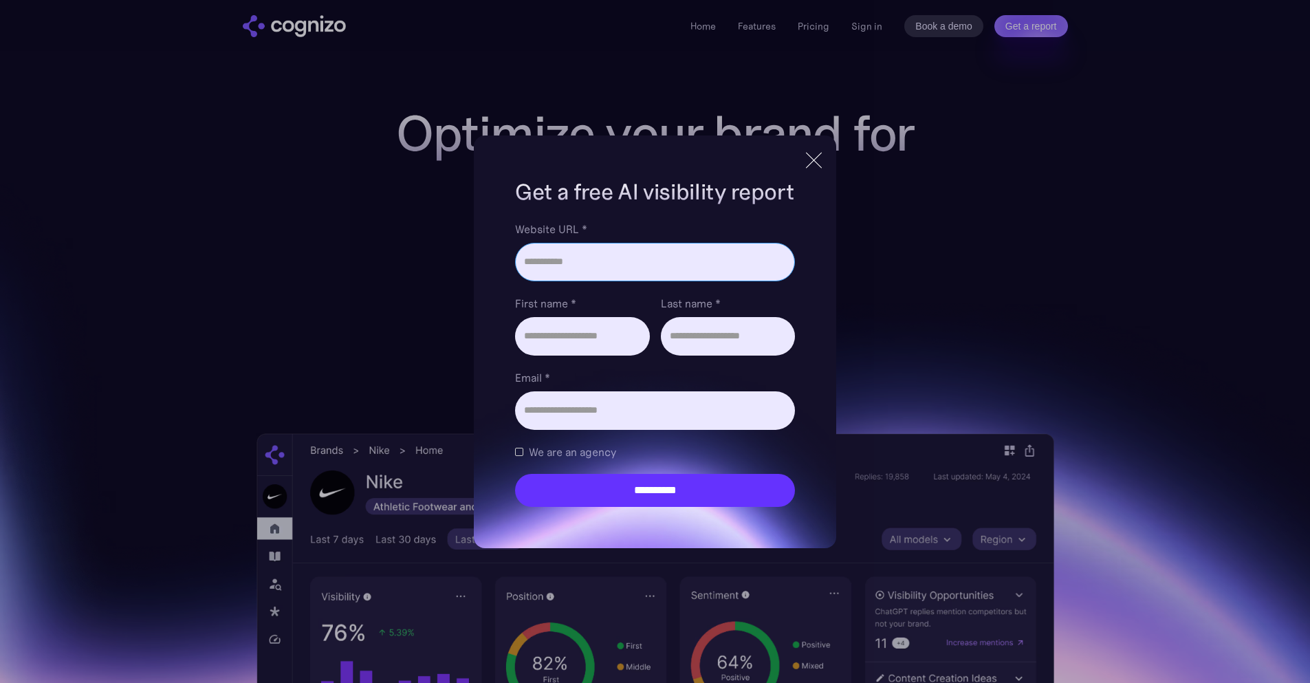
click at [708, 266] on input "Website URL *" at bounding box center [654, 262] width 279 height 39
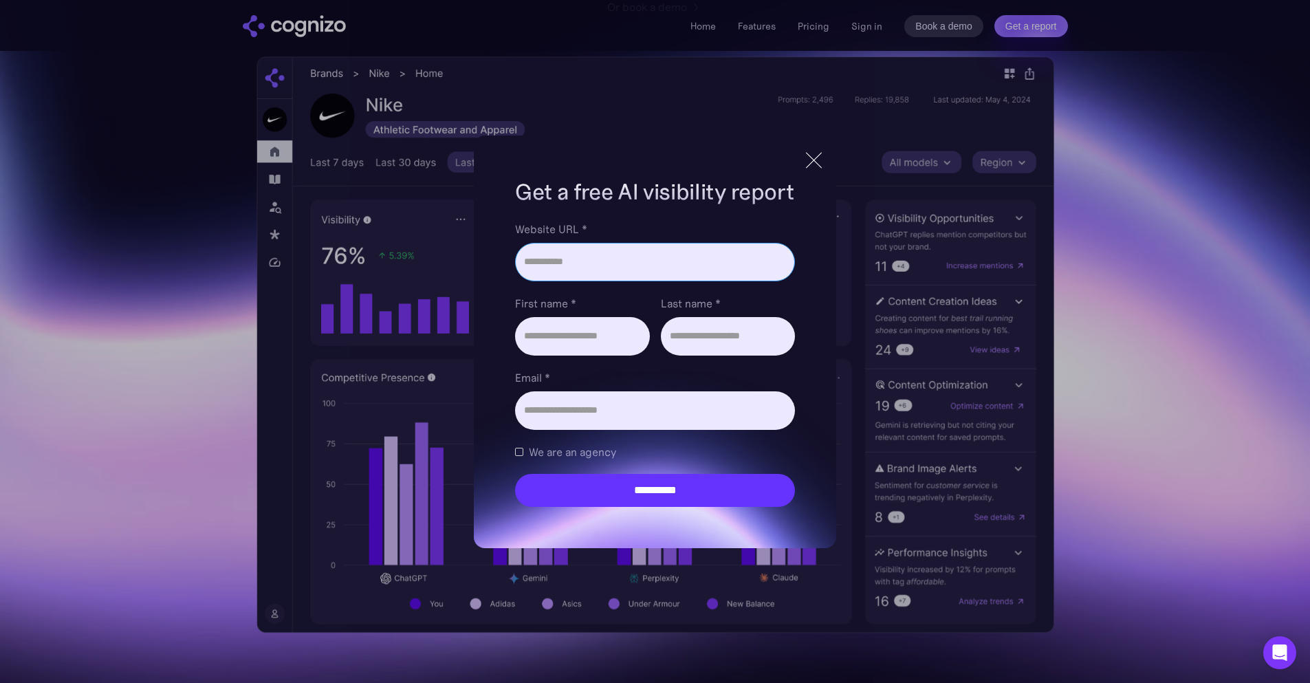
paste input "**********"
type input "**********"
type input "******"
type input "****"
type input "**********"
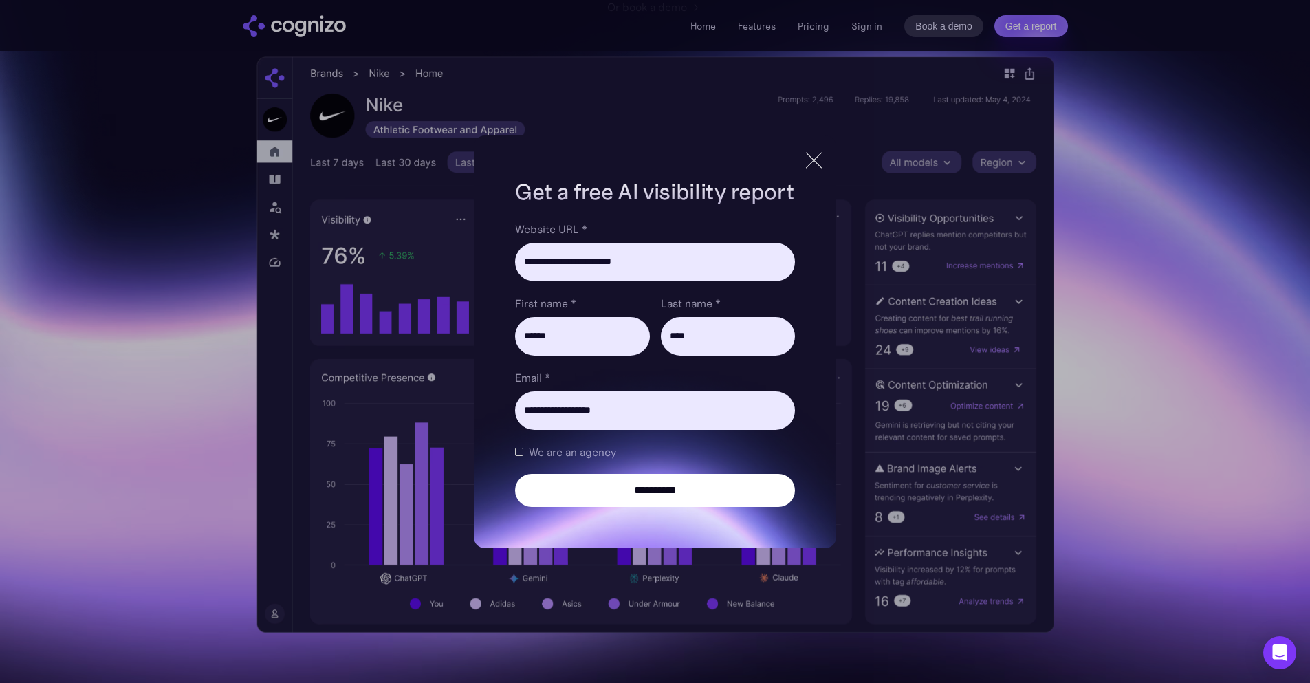
click at [629, 502] on input "**********" at bounding box center [654, 490] width 279 height 33
type input "**********"
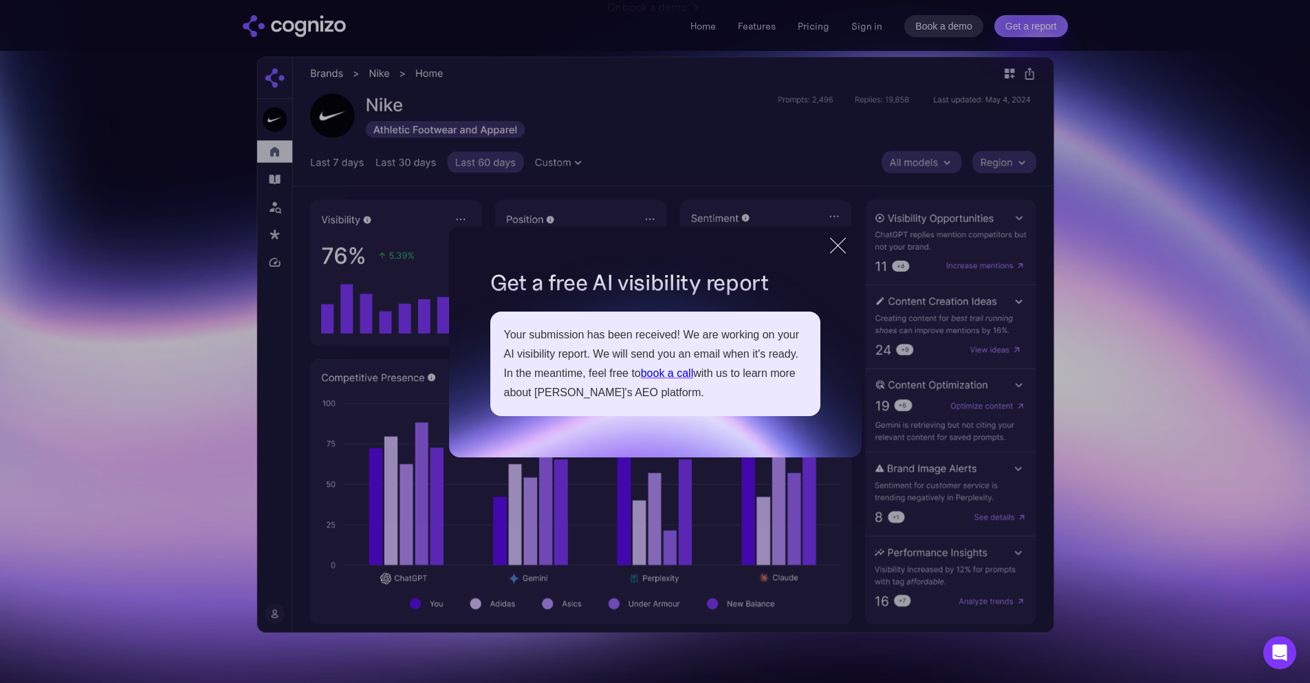
click at [830, 241] on div at bounding box center [838, 245] width 23 height 25
